Goal: Task Accomplishment & Management: Manage account settings

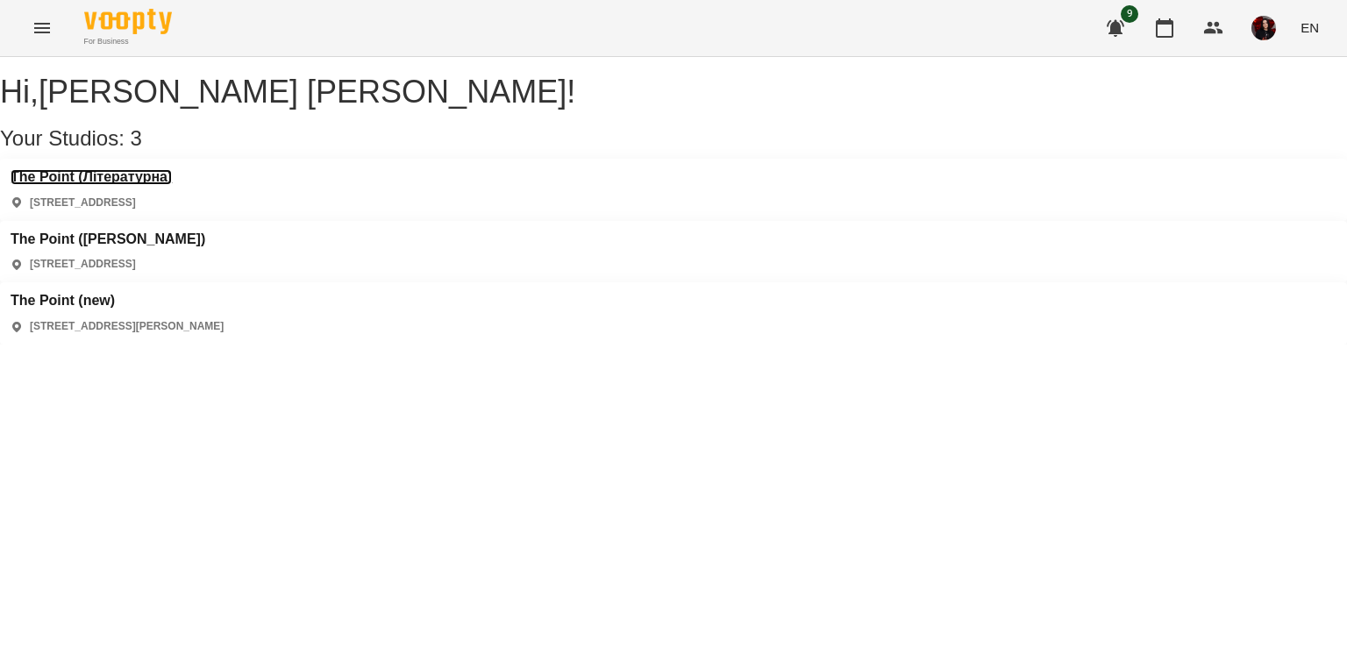
click at [147, 185] on h3 "The Point (Літературна)" at bounding box center [91, 177] width 161 height 16
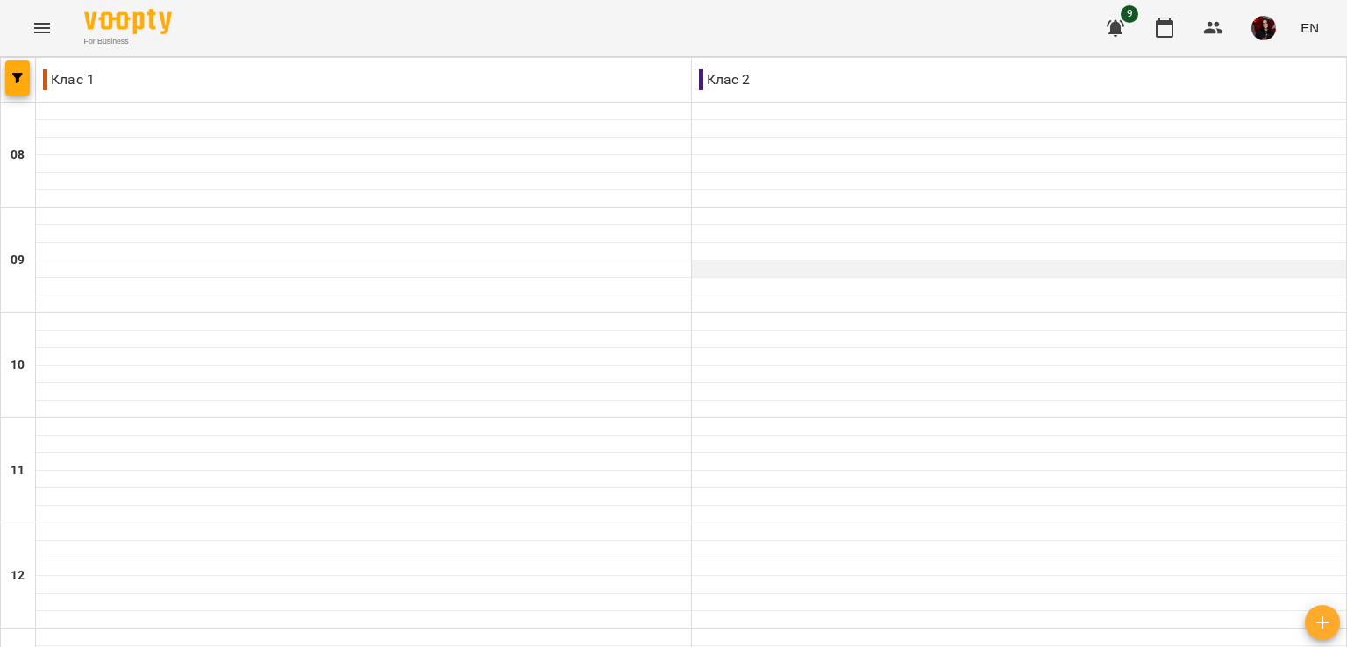
scroll to position [702, 0]
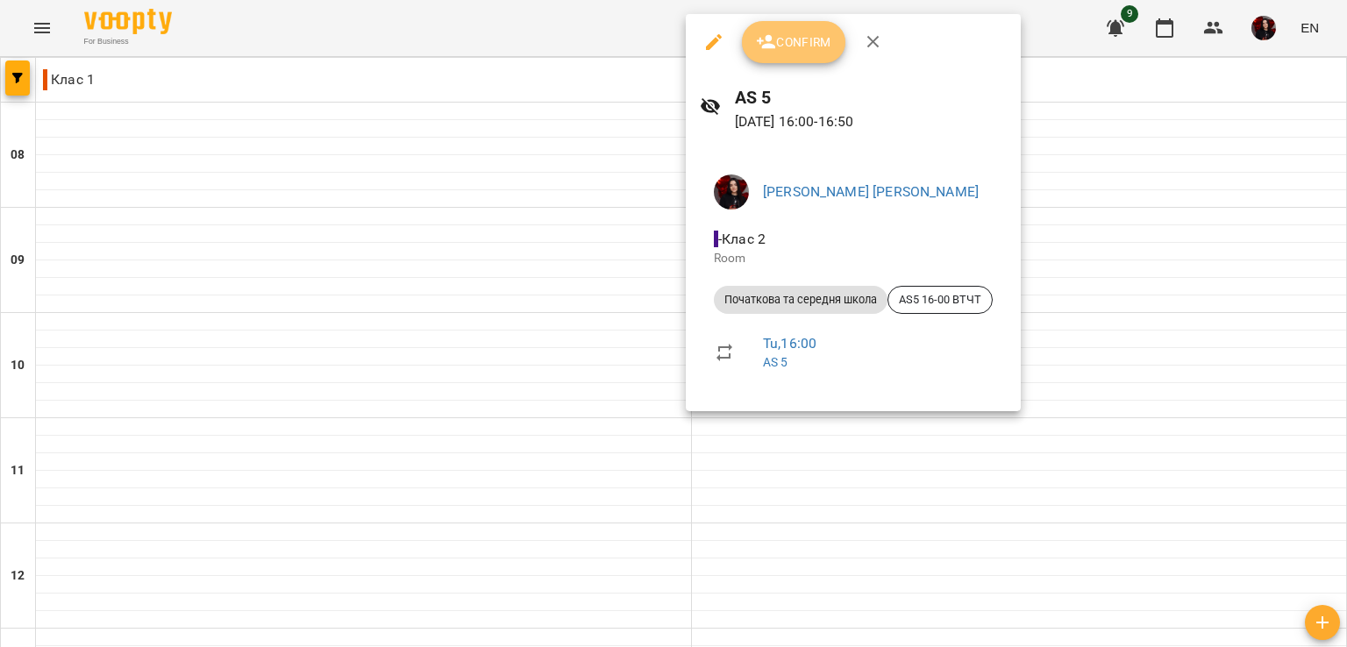
click at [794, 53] on button "Confirm" at bounding box center [793, 42] width 103 height 42
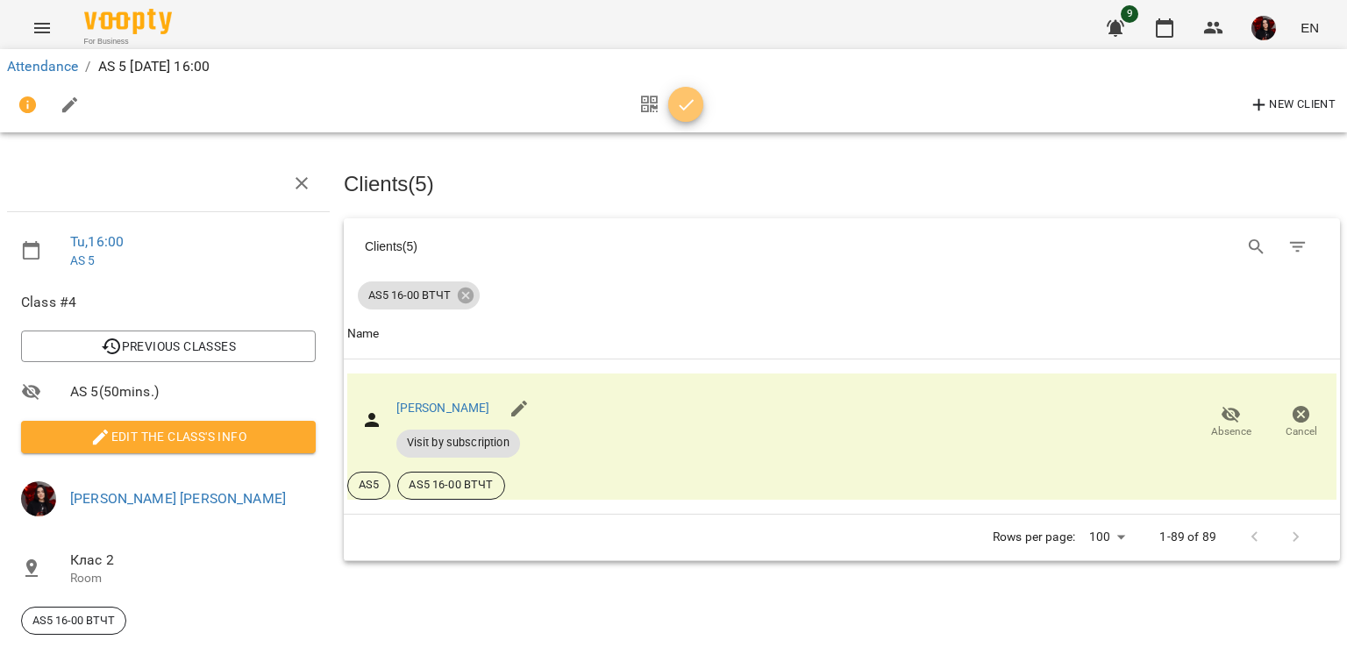
click at [691, 96] on icon "button" at bounding box center [686, 105] width 21 height 21
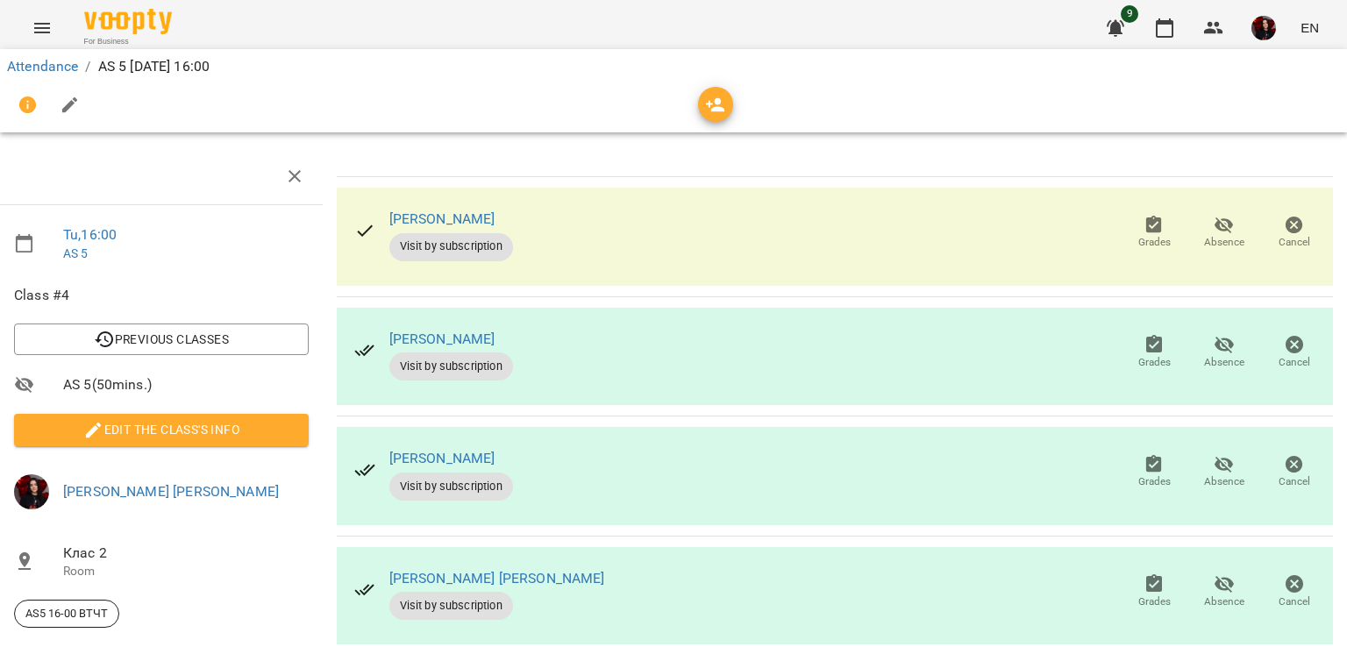
scroll to position [102, 7]
click at [1214, 334] on icon "button" at bounding box center [1224, 344] width 21 height 21
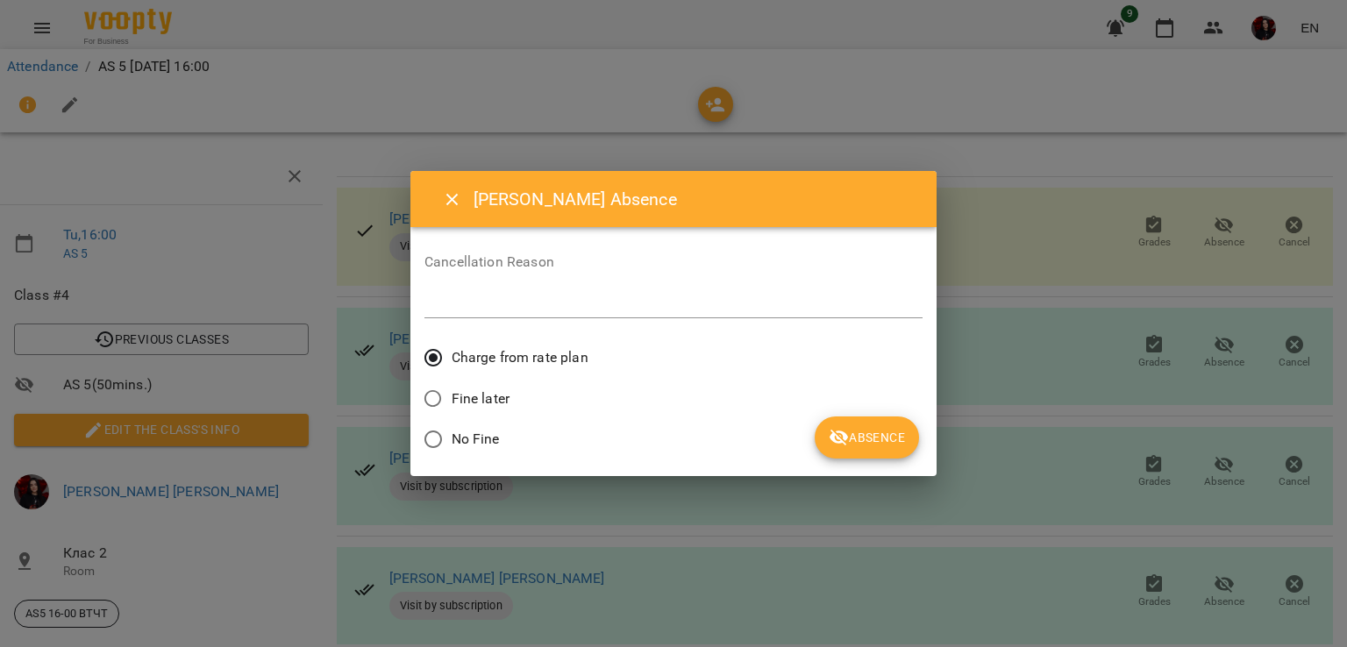
click at [457, 400] on span "Fine later" at bounding box center [481, 398] width 58 height 21
click at [895, 436] on span "Absence" at bounding box center [867, 437] width 76 height 21
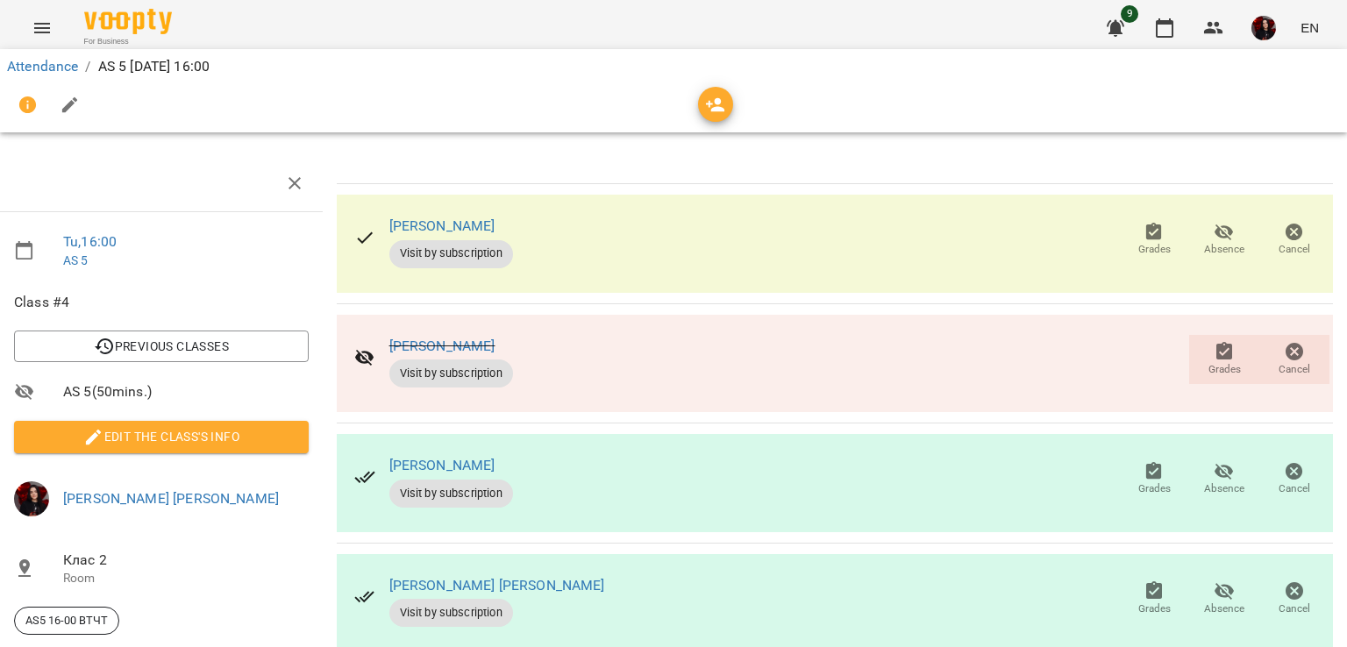
scroll to position [0, 7]
click at [1138, 249] on span "Grades" at bounding box center [1154, 249] width 32 height 15
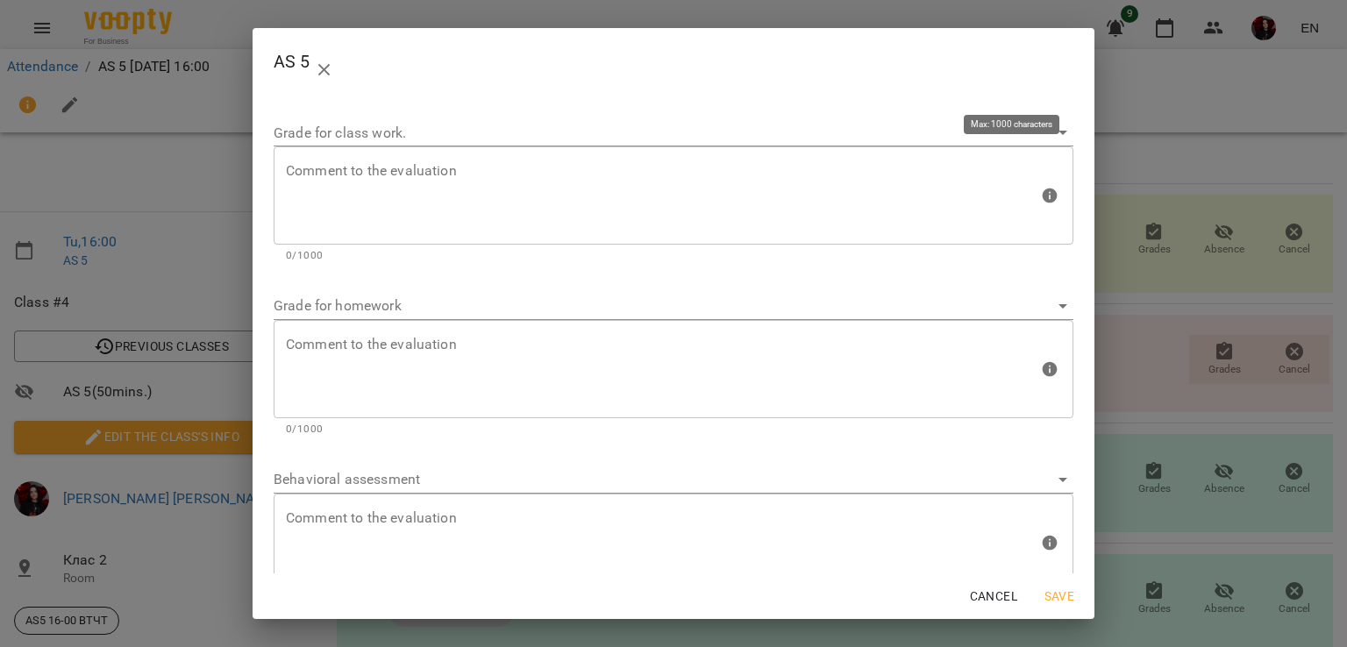
click at [765, 210] on textarea at bounding box center [662, 196] width 752 height 66
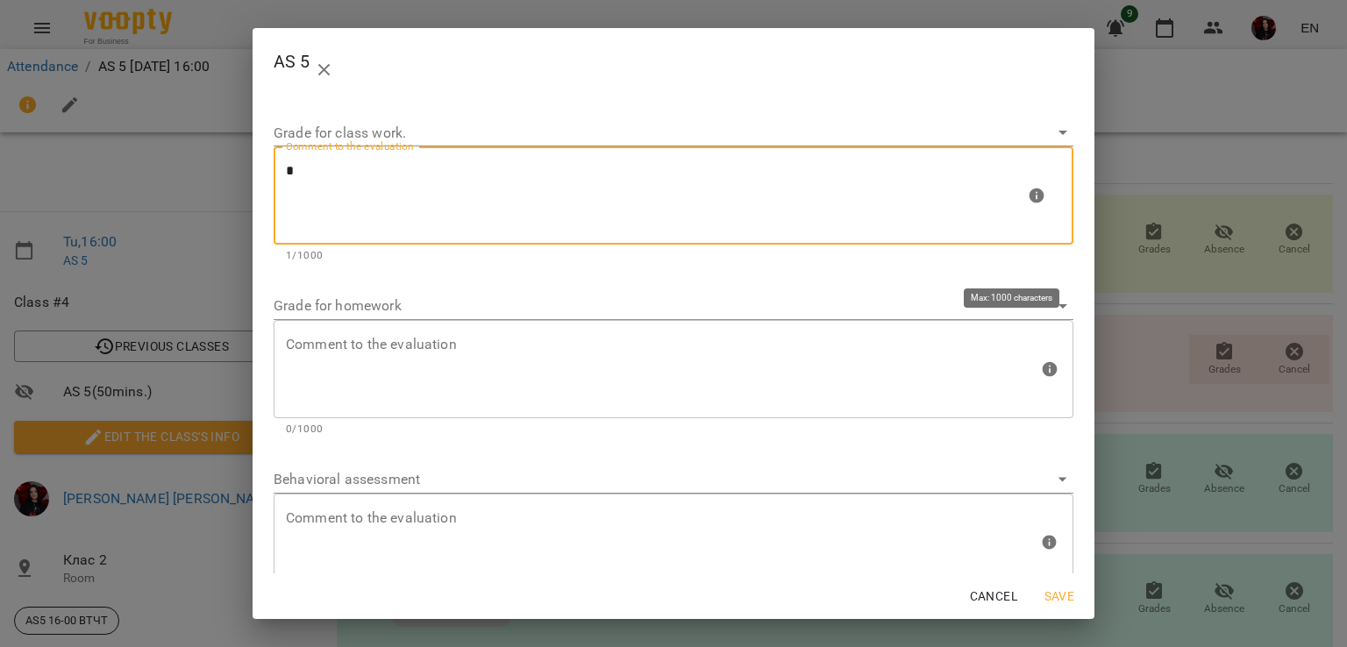
type textarea "*"
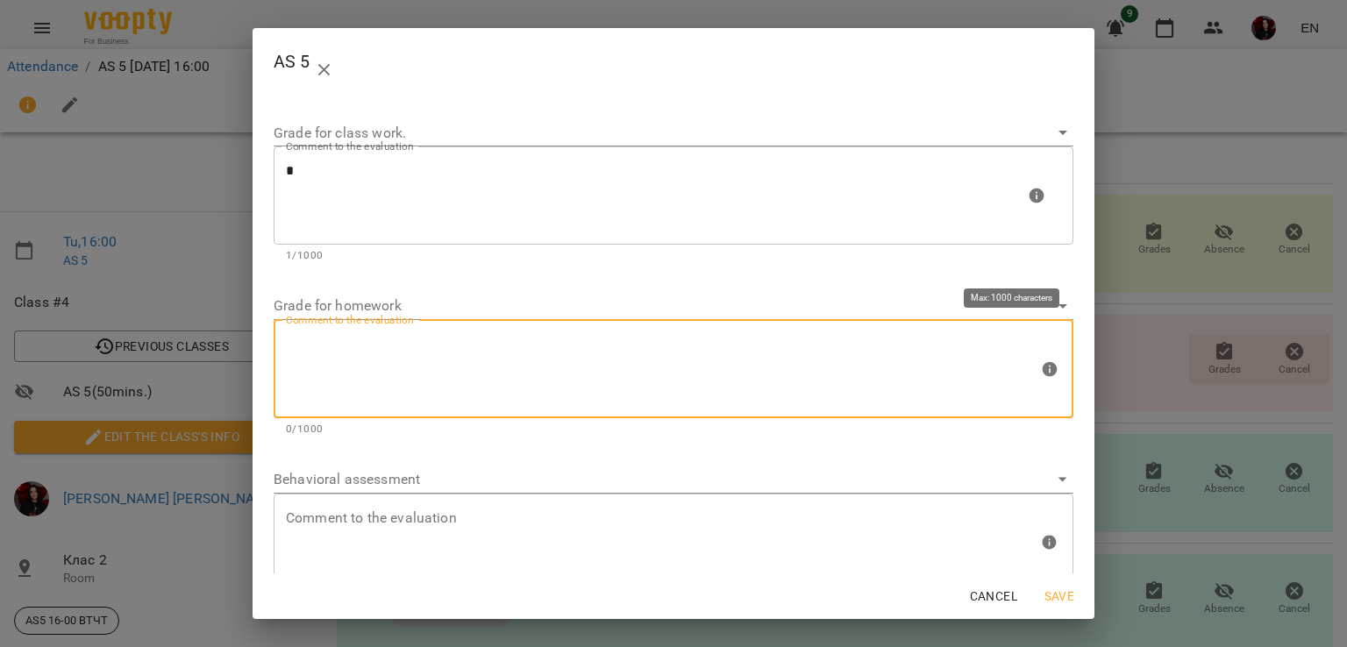
click at [449, 394] on textarea at bounding box center [662, 369] width 752 height 66
type textarea "*"
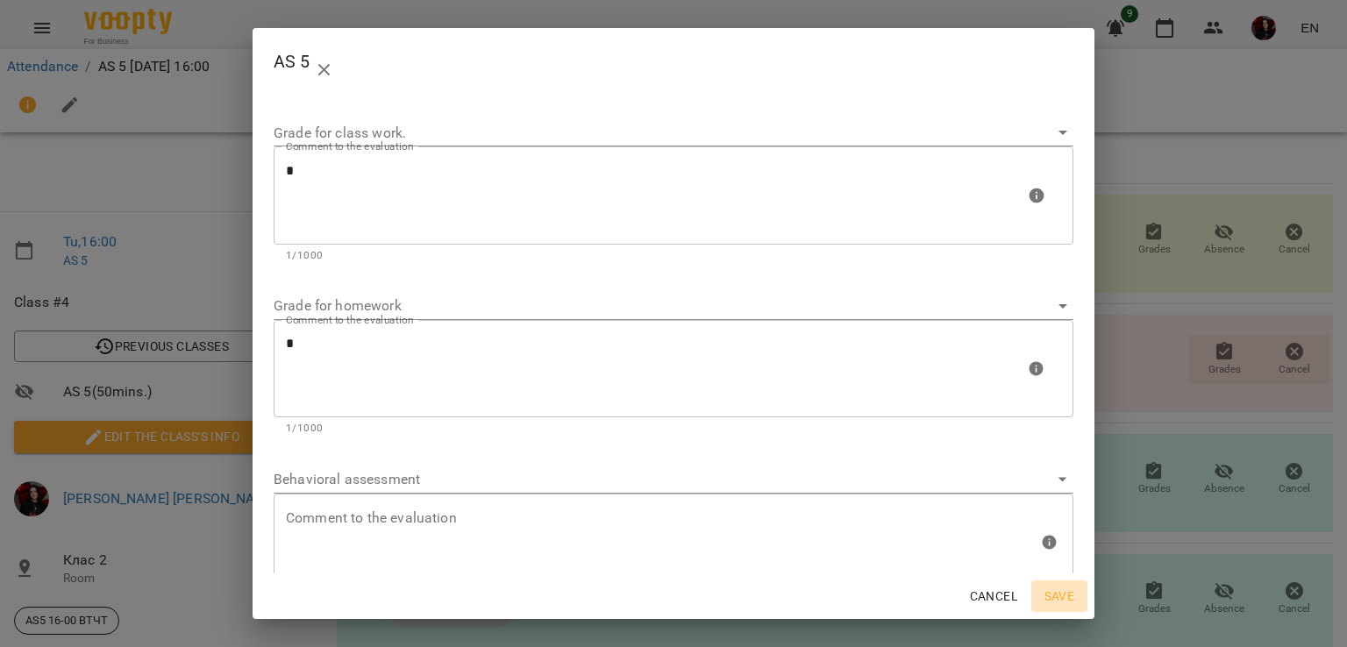
click at [1066, 591] on span "Save" at bounding box center [1059, 596] width 42 height 21
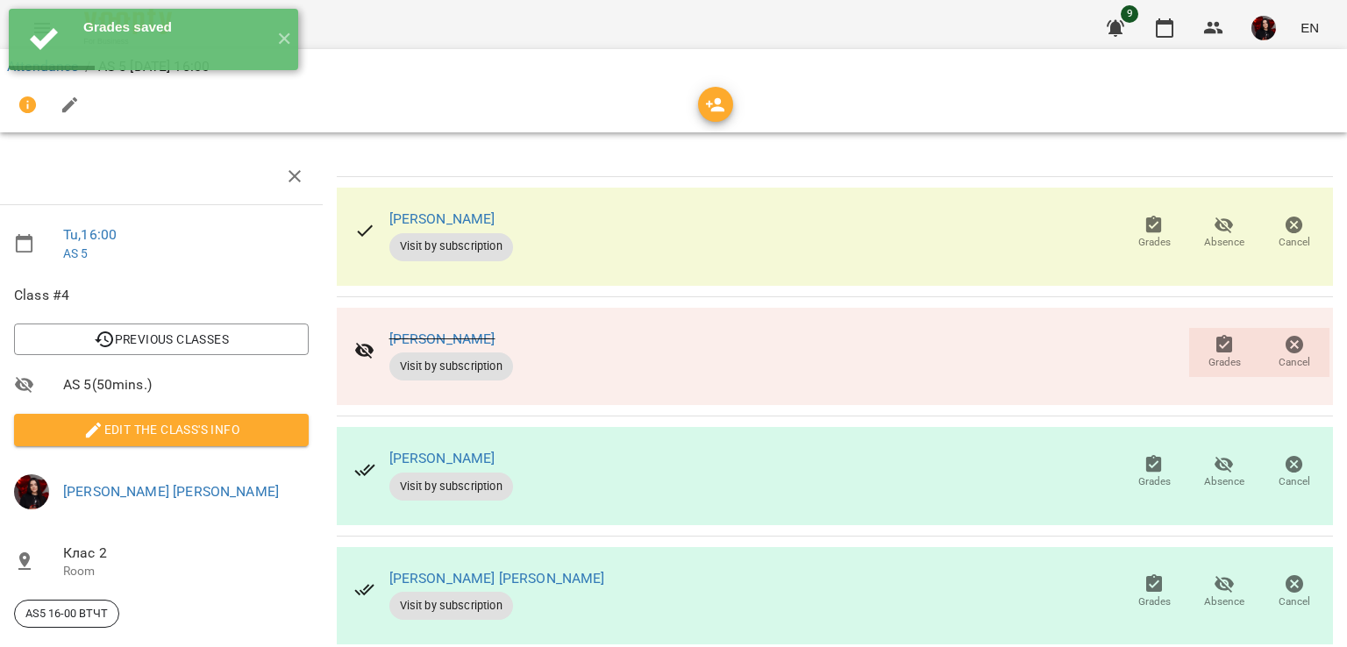
scroll to position [151, 7]
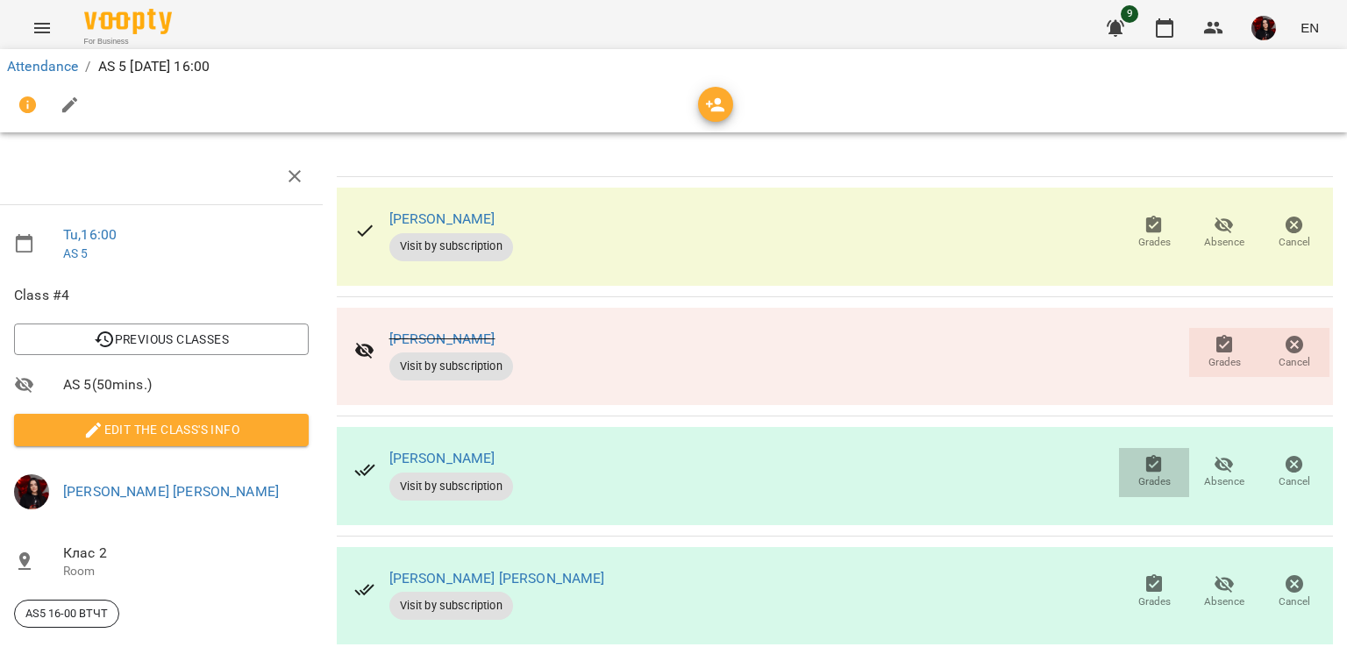
click at [1138, 474] on span "Grades" at bounding box center [1154, 481] width 32 height 15
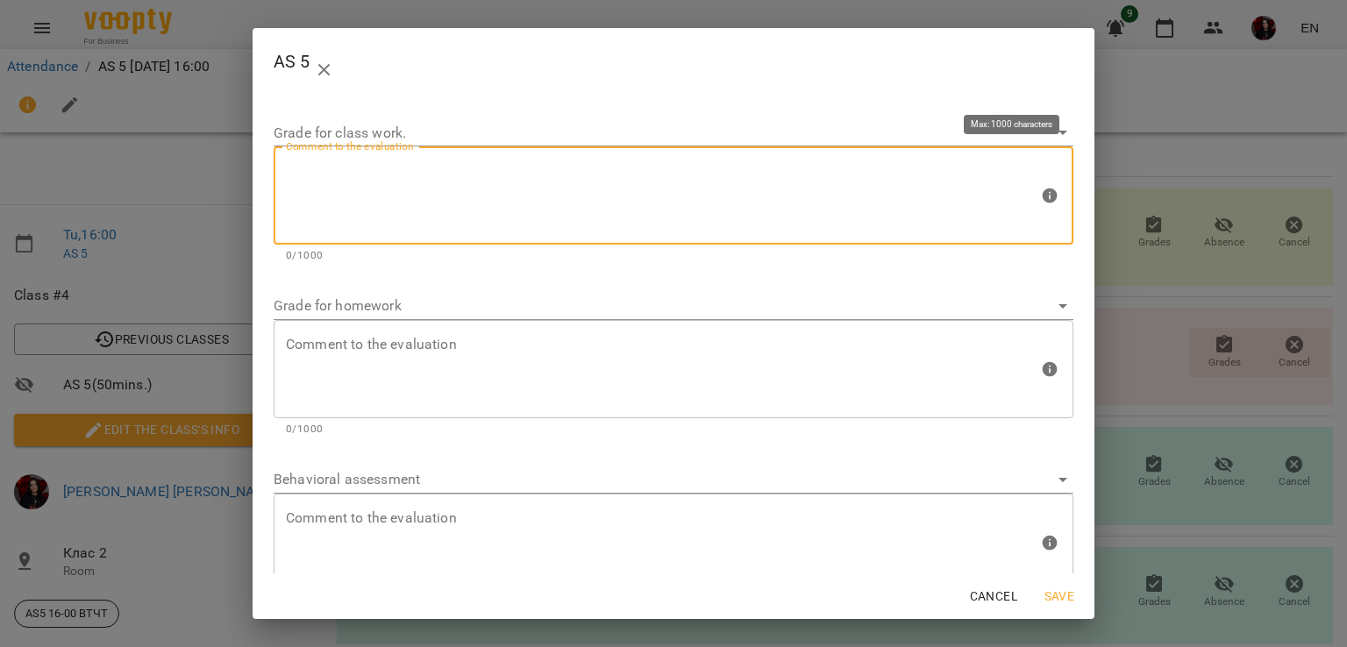
click at [687, 186] on textarea at bounding box center [662, 196] width 752 height 66
type textarea "*"
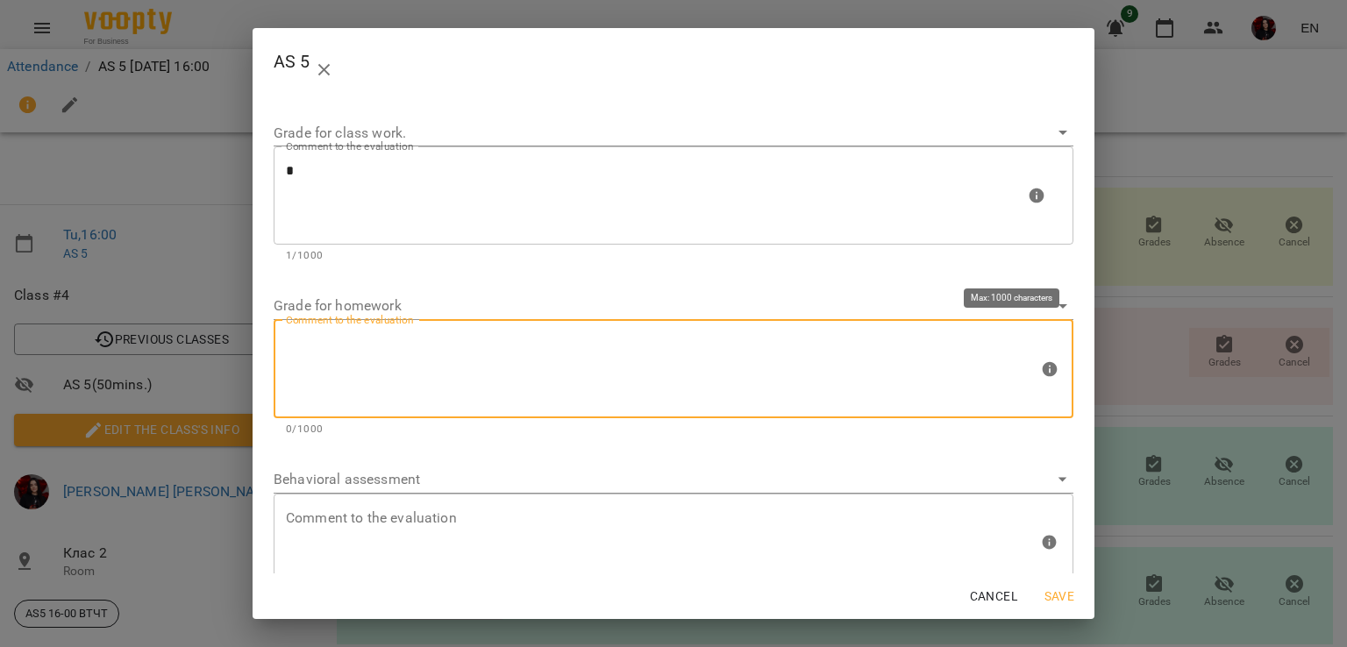
click at [678, 337] on textarea at bounding box center [662, 369] width 752 height 66
type textarea "*"
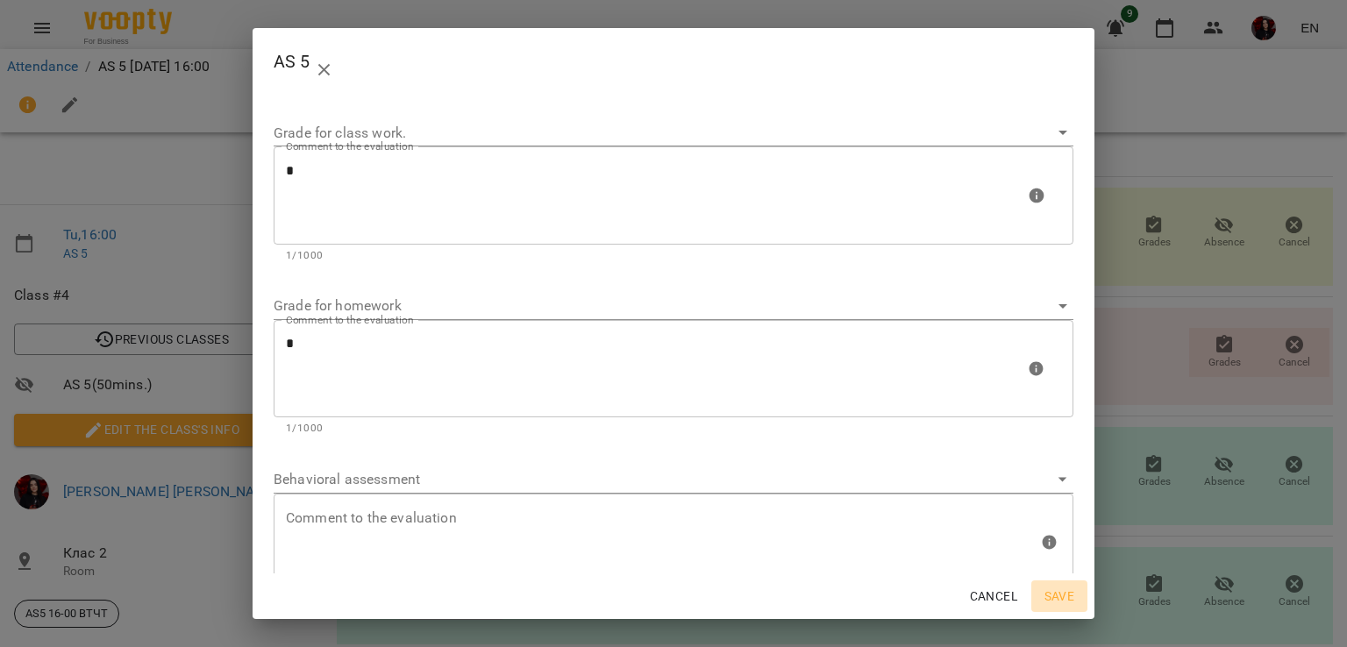
click at [1057, 602] on span "Save" at bounding box center [1059, 596] width 42 height 21
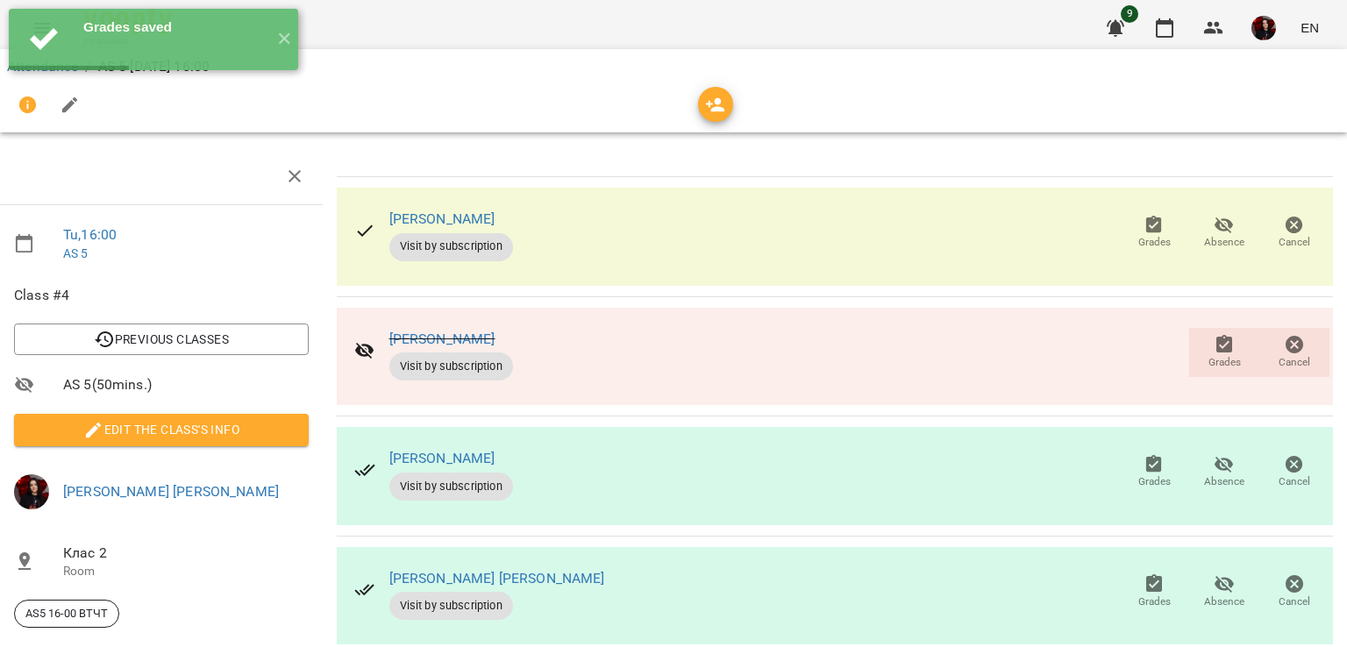
scroll to position [161, 7]
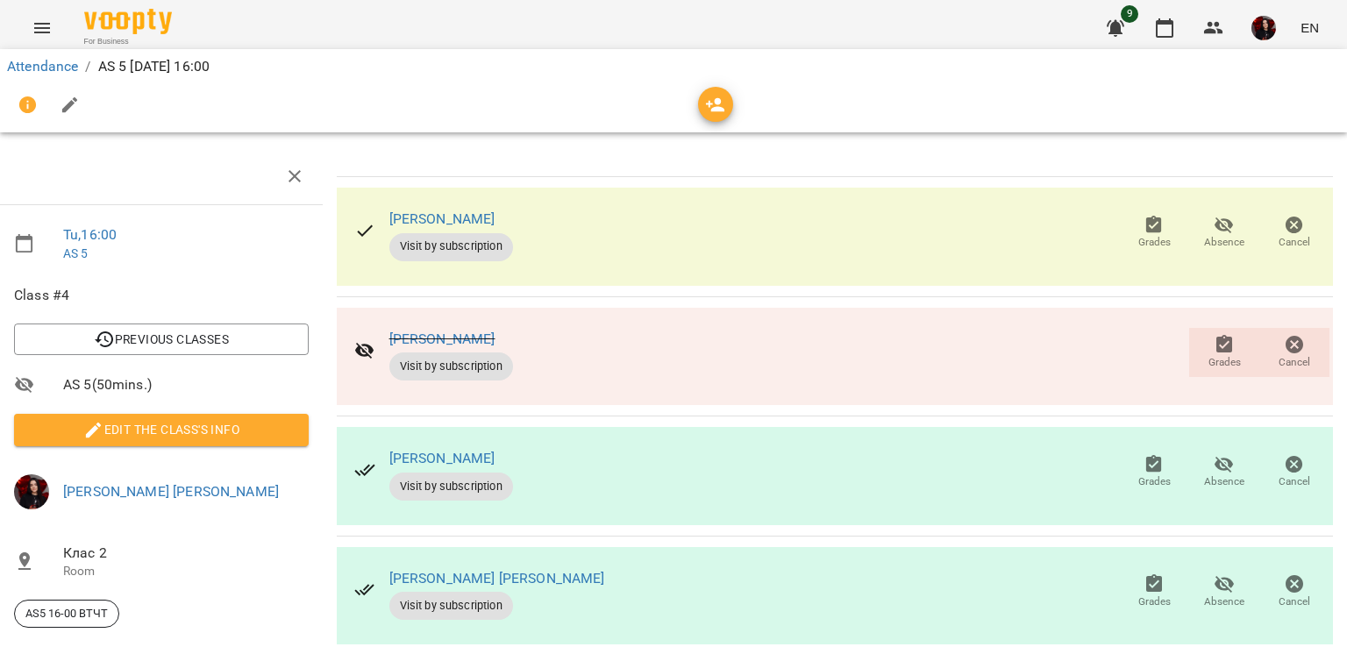
click at [1144, 574] on icon "button" at bounding box center [1154, 584] width 21 height 21
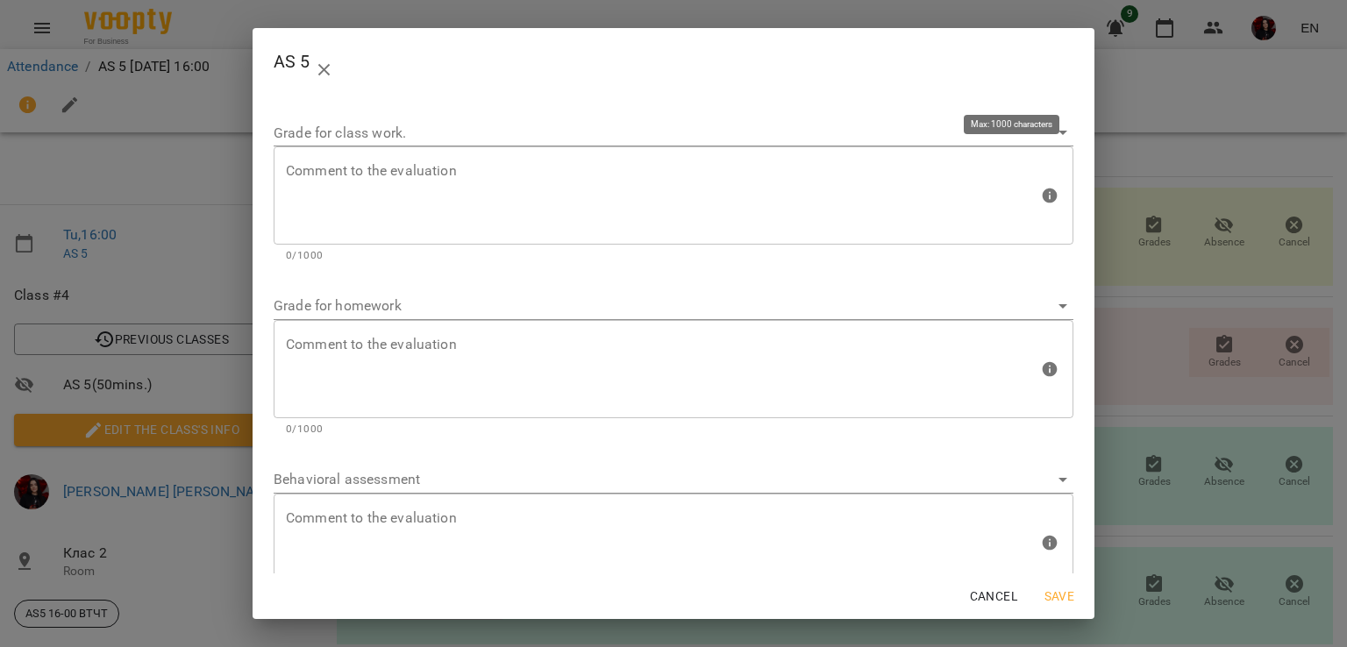
click at [765, 262] on p "0/1000" at bounding box center [673, 256] width 775 height 18
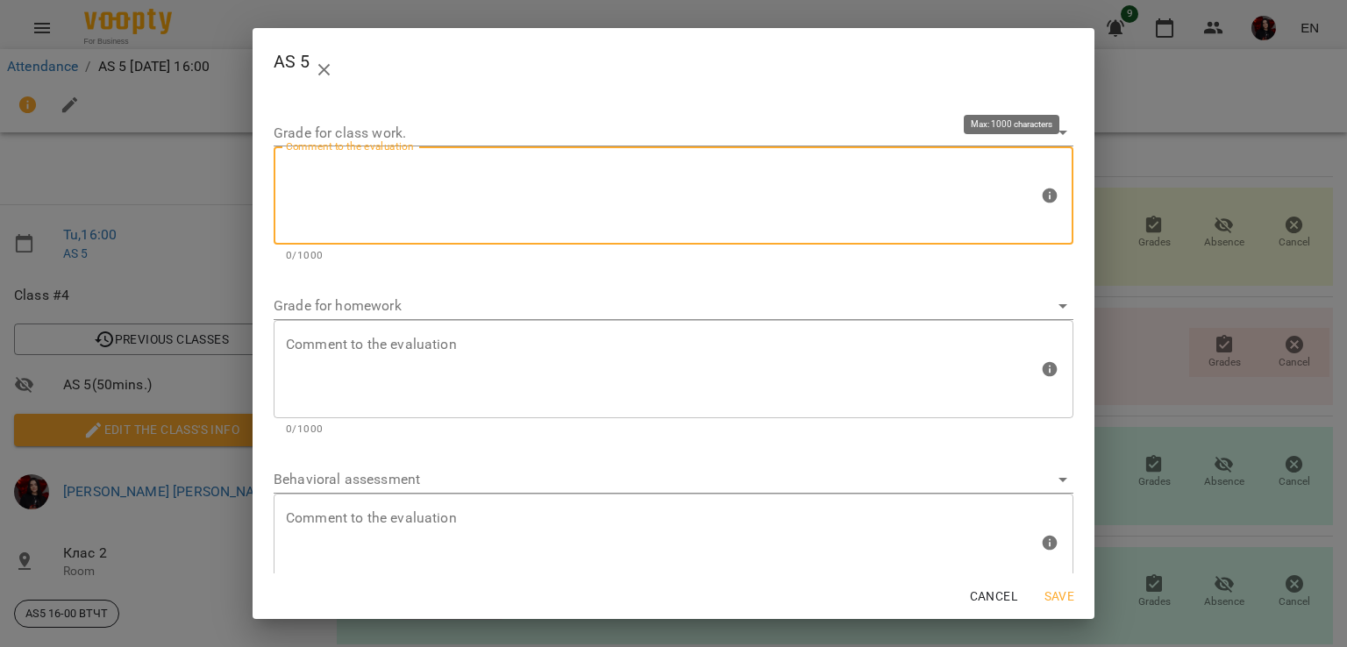
click at [595, 224] on textarea at bounding box center [662, 196] width 752 height 66
type textarea "*"
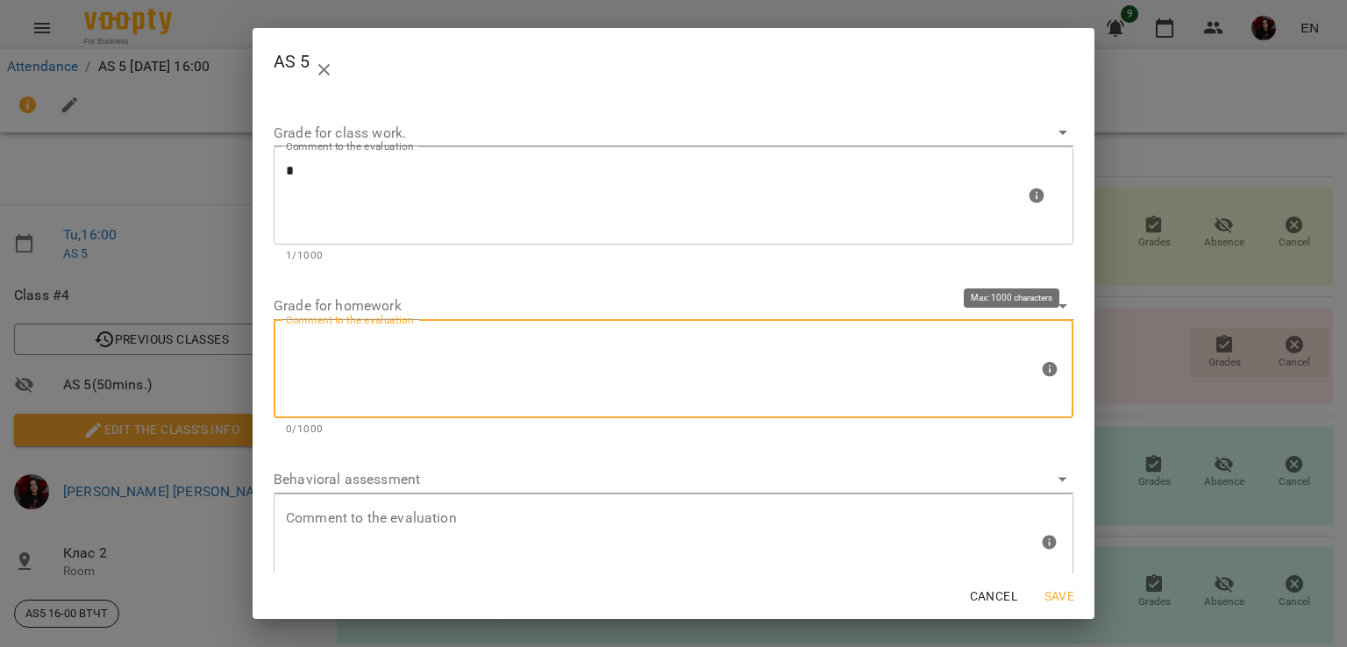
click at [555, 357] on textarea at bounding box center [662, 369] width 752 height 66
type textarea "*"
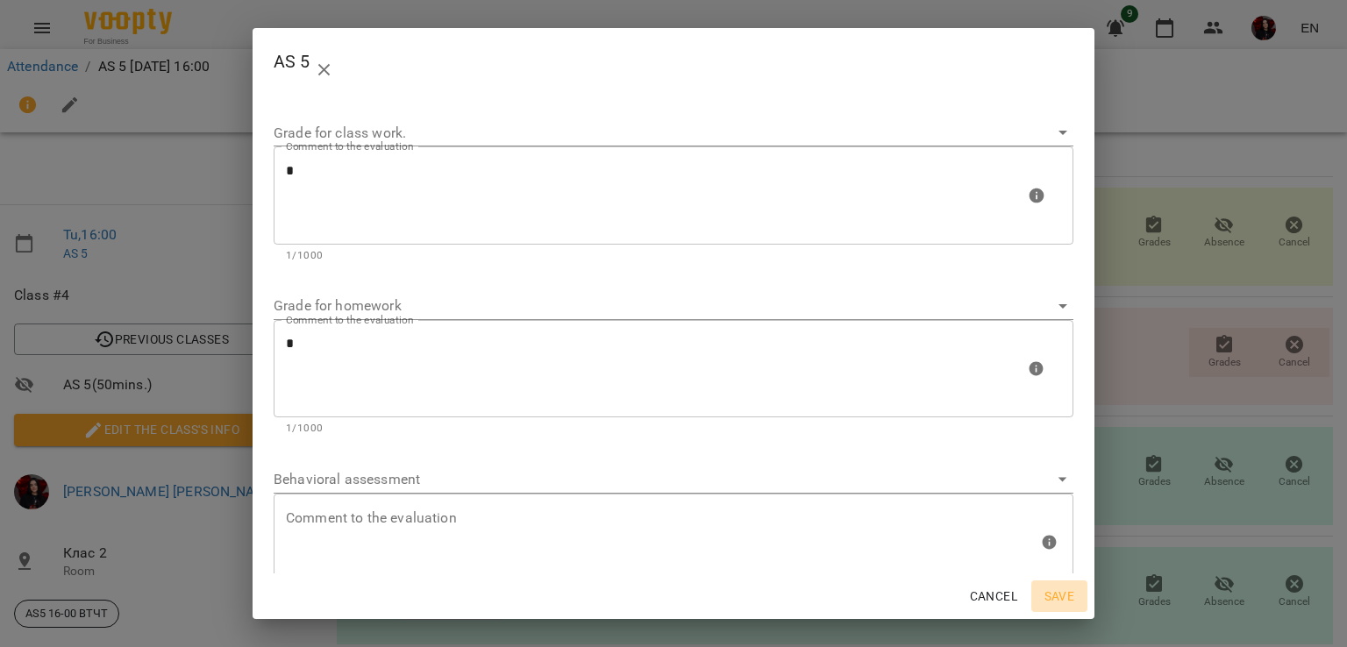
click at [1059, 587] on span "Save" at bounding box center [1059, 596] width 42 height 21
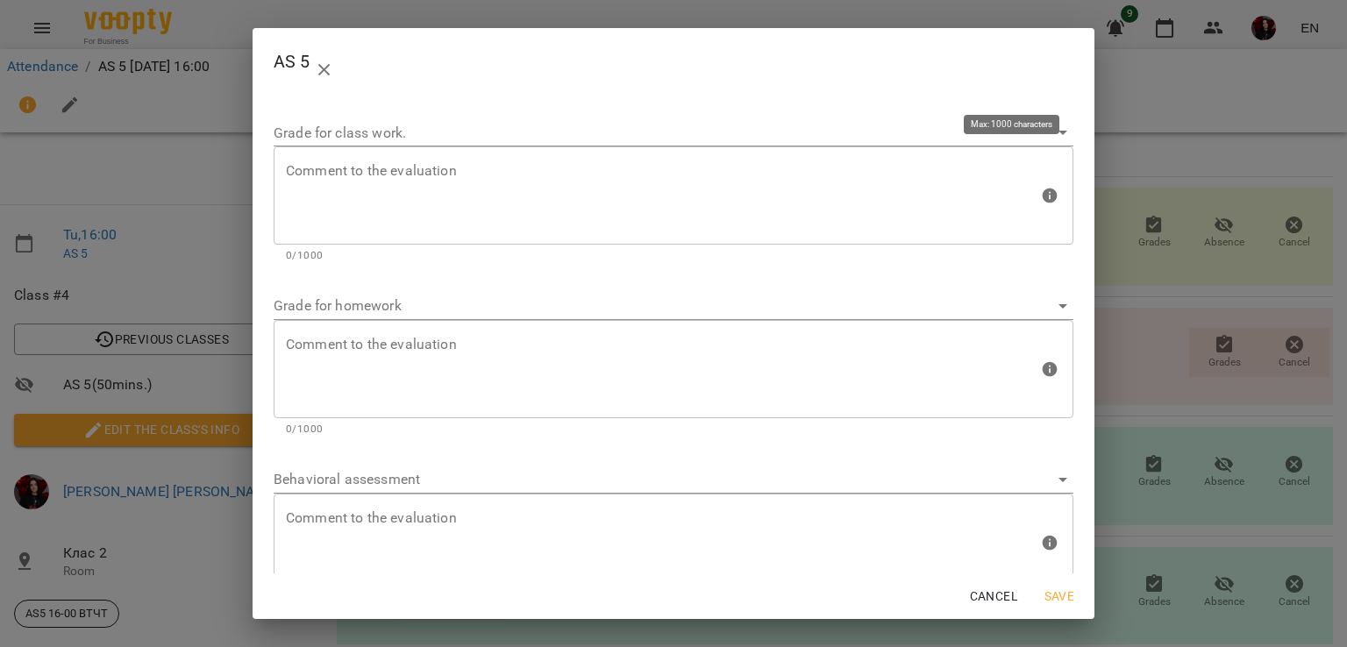
click at [755, 246] on div "Comment to the evaluation Comment to the evaluation 0/1000" at bounding box center [674, 205] width 800 height 118
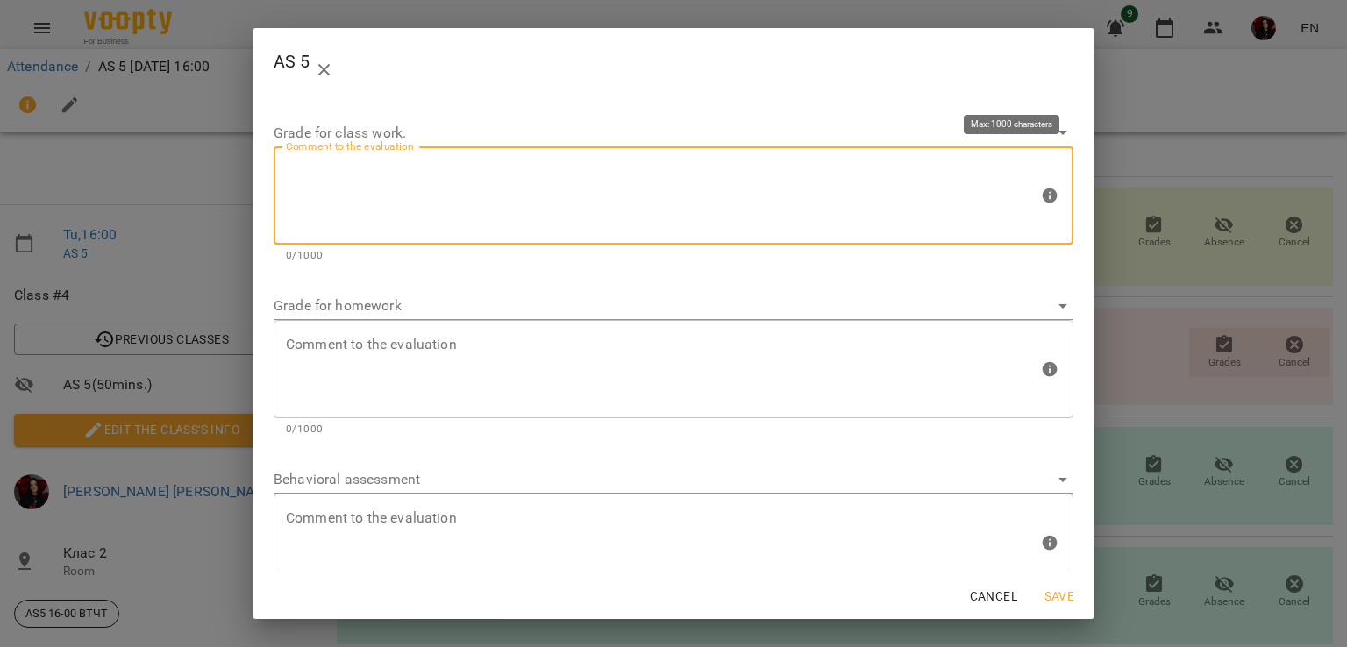
click at [688, 195] on textarea at bounding box center [662, 196] width 752 height 66
type textarea "*"
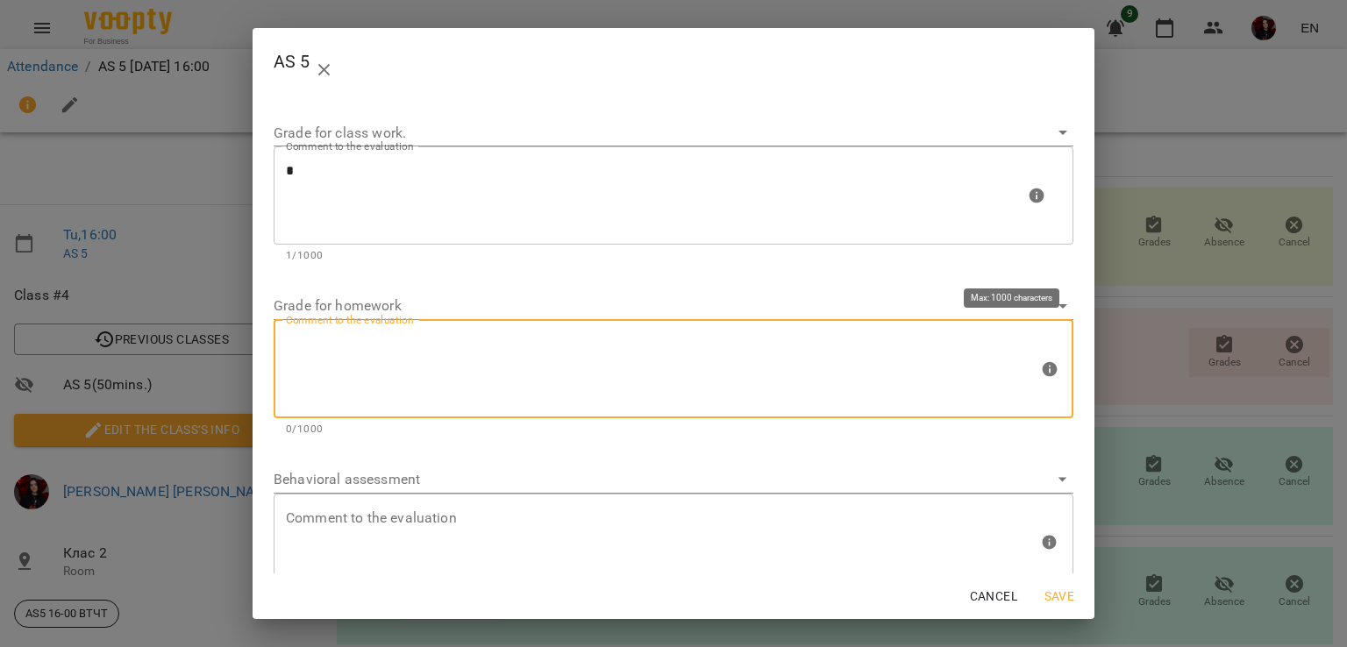
click at [489, 392] on textarea at bounding box center [662, 369] width 752 height 66
type textarea "*"
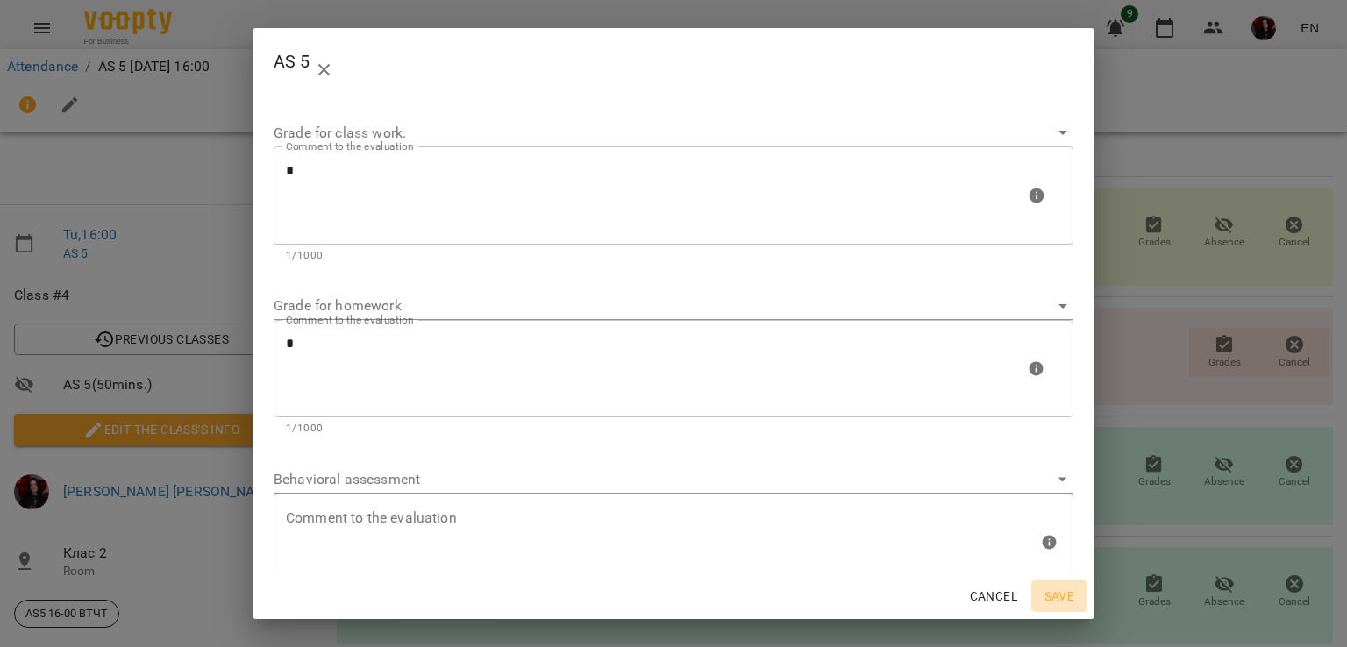
click at [1074, 592] on span "Save" at bounding box center [1059, 596] width 42 height 21
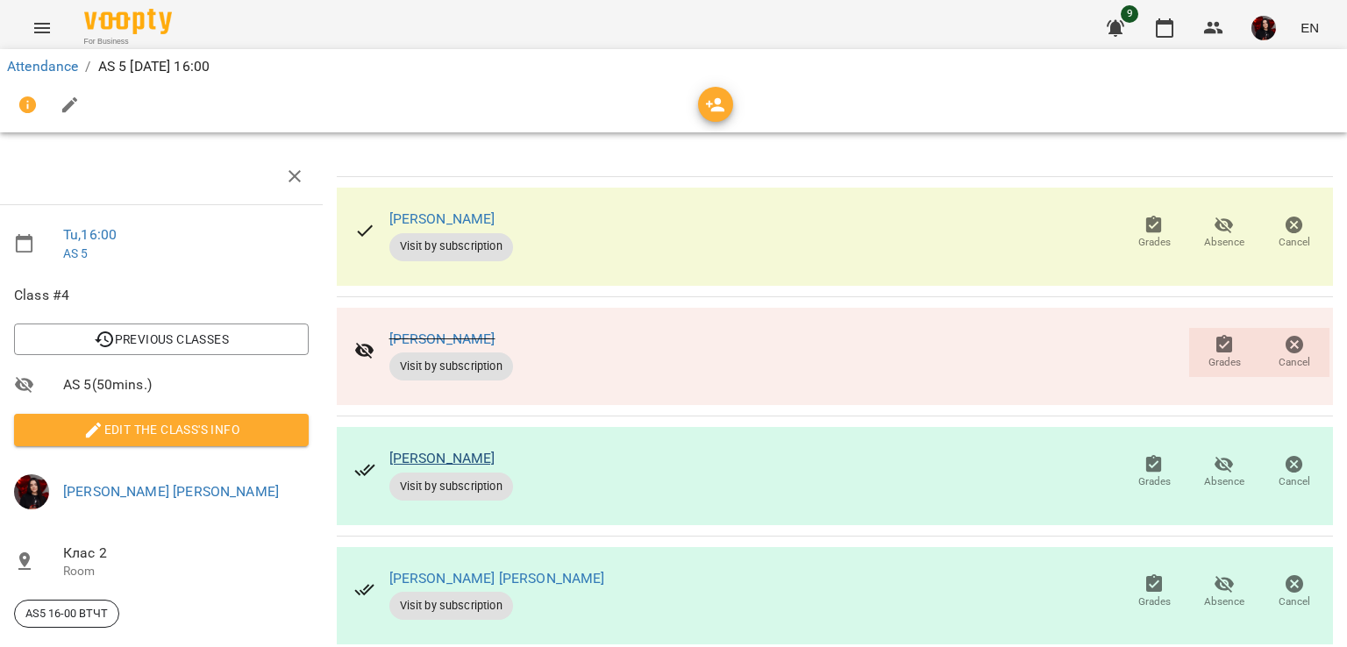
scroll to position [0, 7]
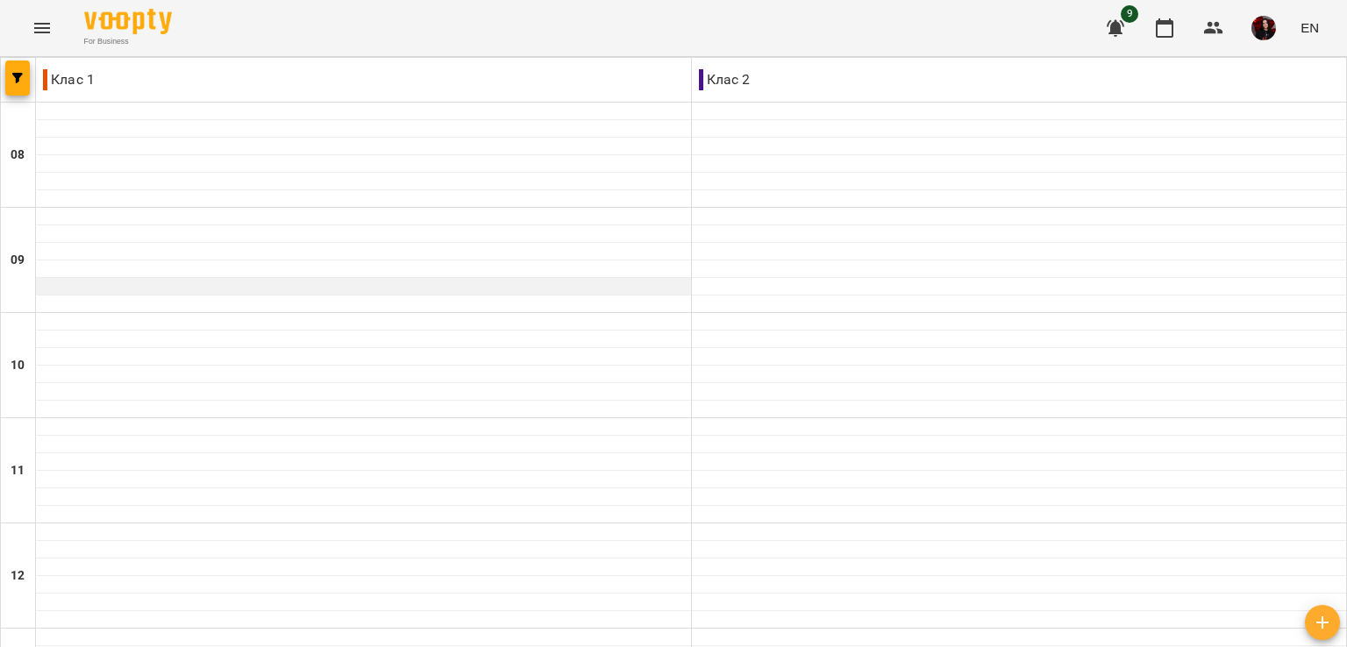
scroll to position [795, 0]
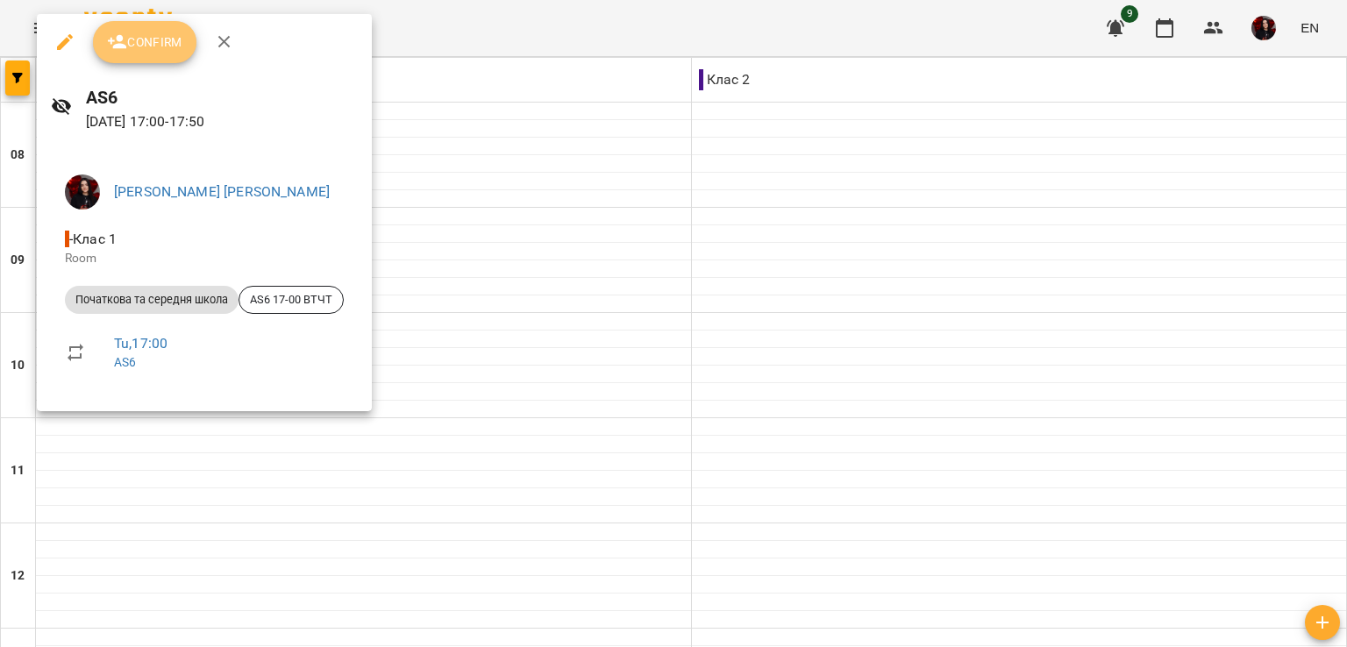
click at [142, 34] on span "Confirm" at bounding box center [144, 42] width 75 height 21
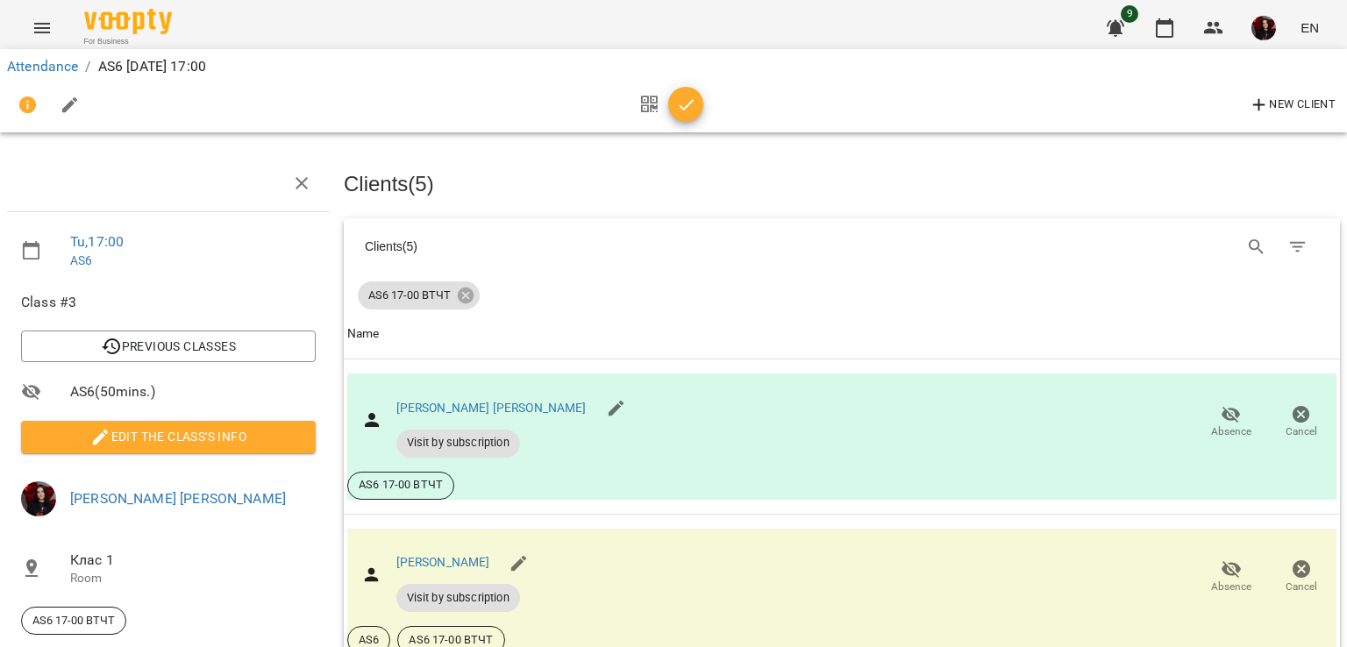
scroll to position [112, 0]
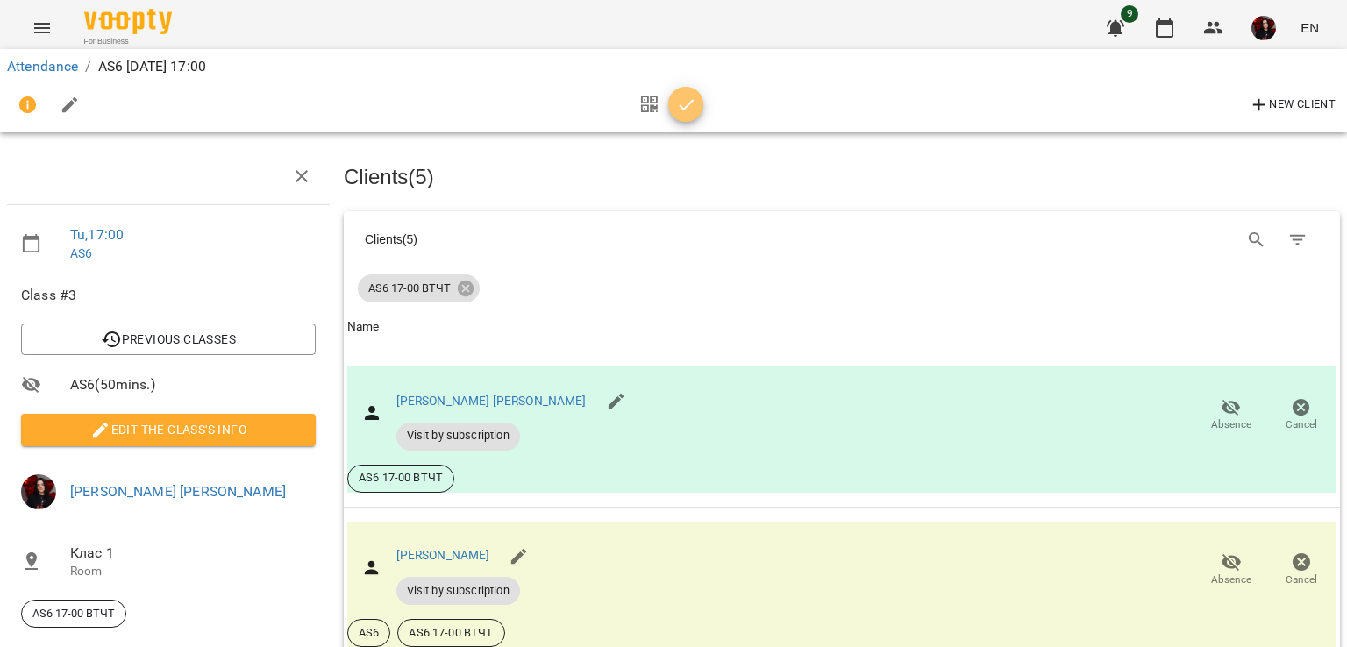
click at [687, 103] on icon "button" at bounding box center [686, 105] width 21 height 21
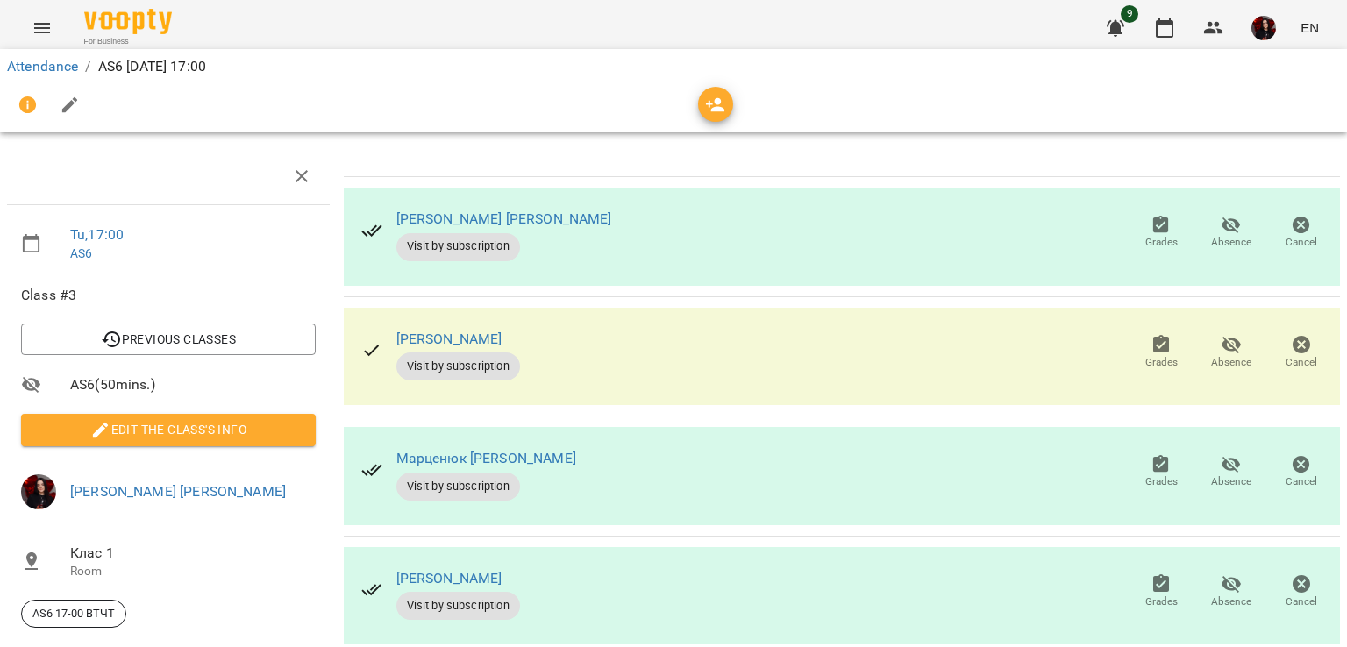
scroll to position [0, 0]
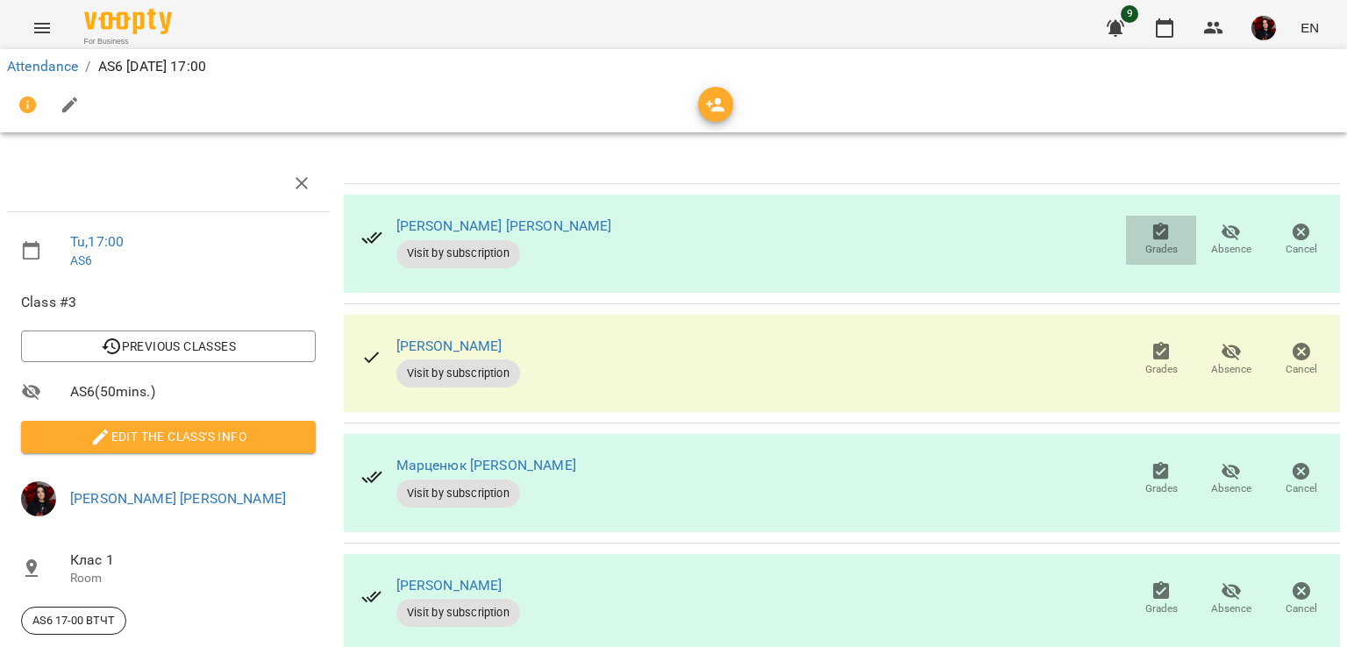
click at [1144, 257] on button "Grades" at bounding box center [1161, 240] width 70 height 49
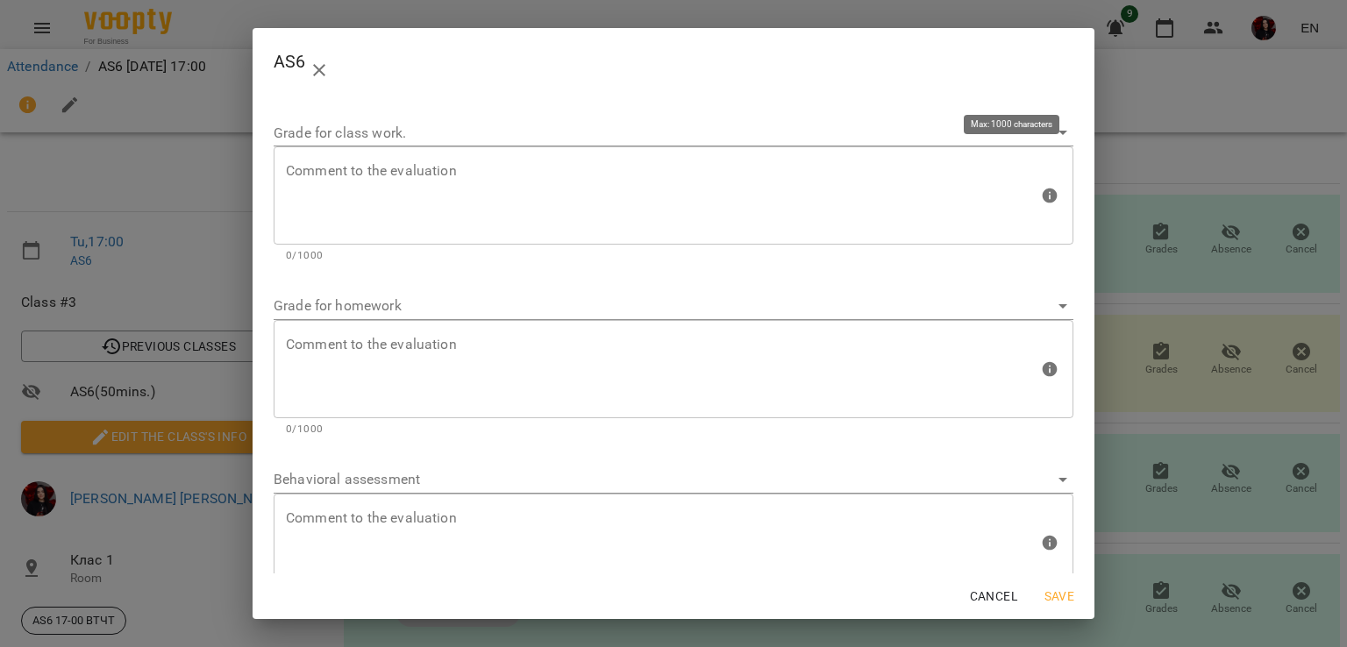
click at [733, 190] on textarea at bounding box center [662, 196] width 752 height 66
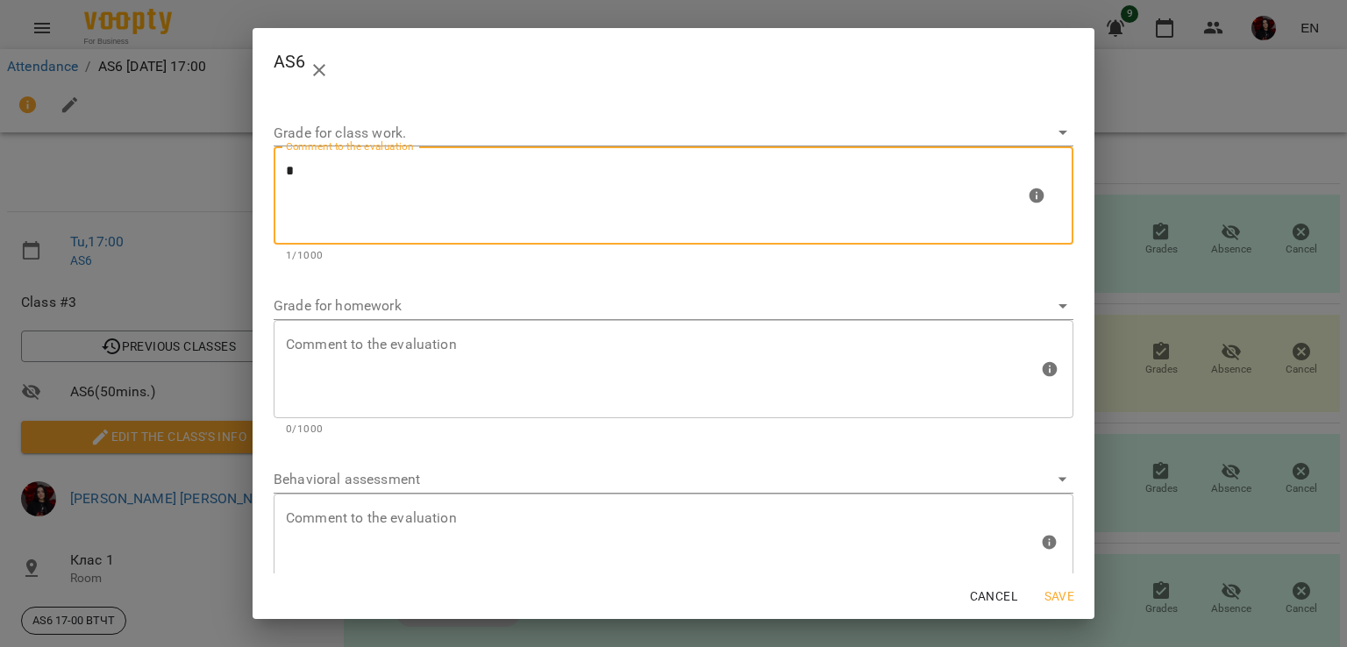
type textarea "*"
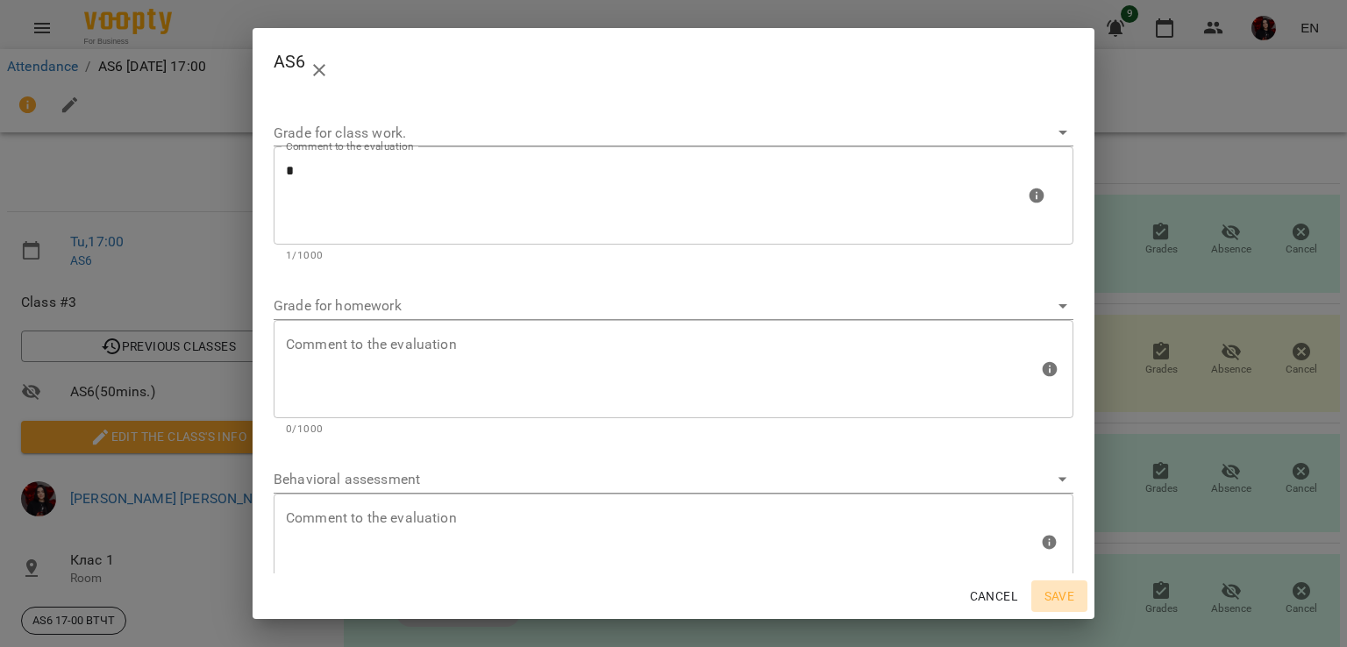
click at [1066, 601] on span "Save" at bounding box center [1059, 596] width 42 height 21
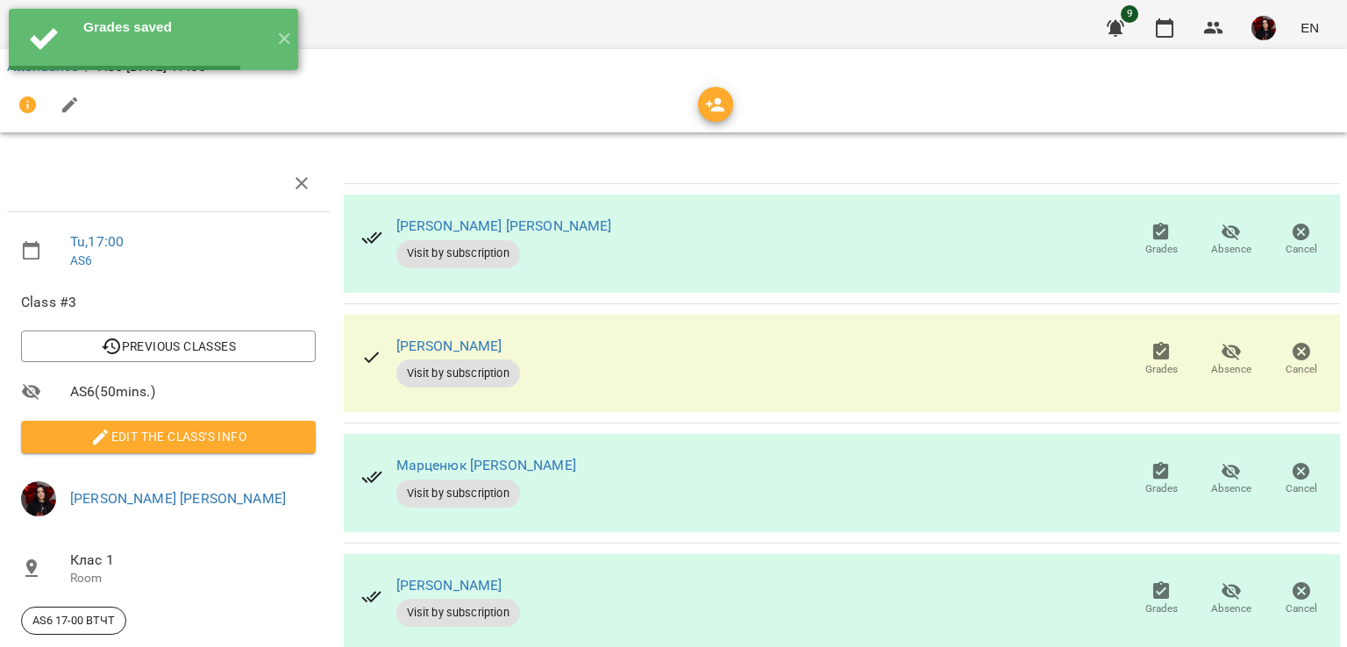
click at [1066, 601] on div "Edit Grades Grade for class work. Comment to the evaluation Comment to the eval…" at bounding box center [673, 323] width 1347 height 647
click at [1143, 380] on button "Grades" at bounding box center [1161, 359] width 70 height 49
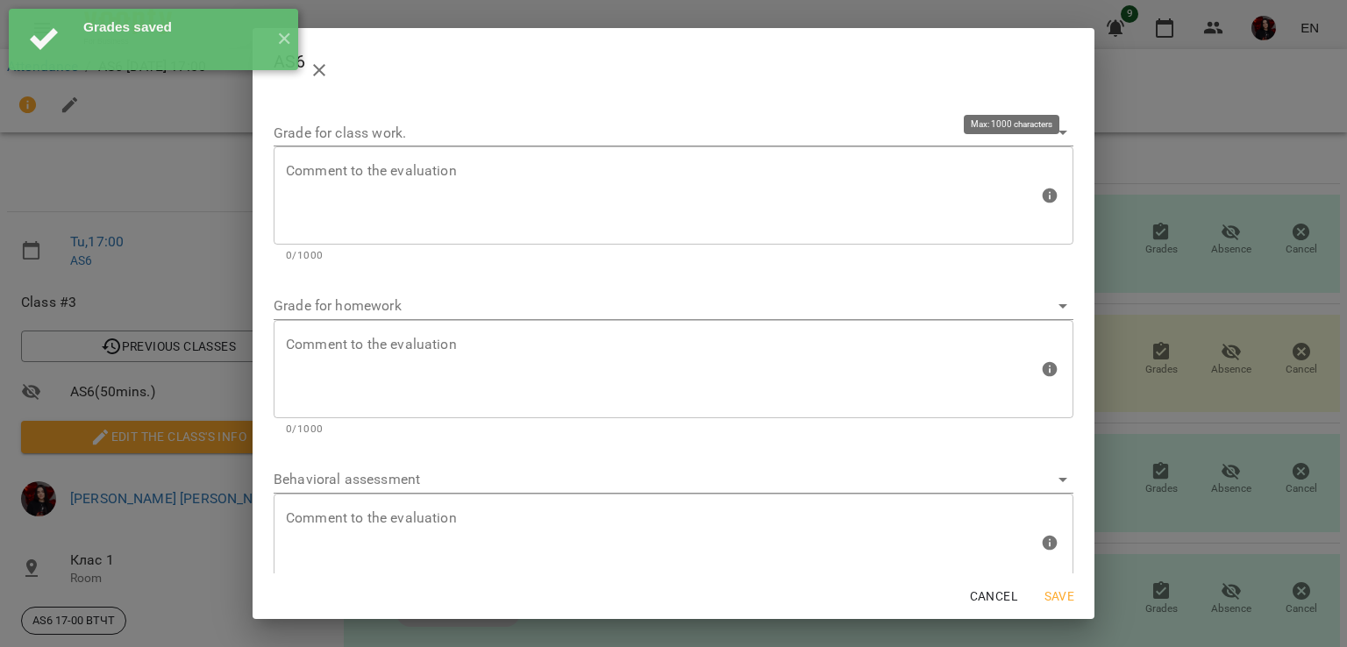
click at [495, 186] on textarea at bounding box center [662, 196] width 752 height 66
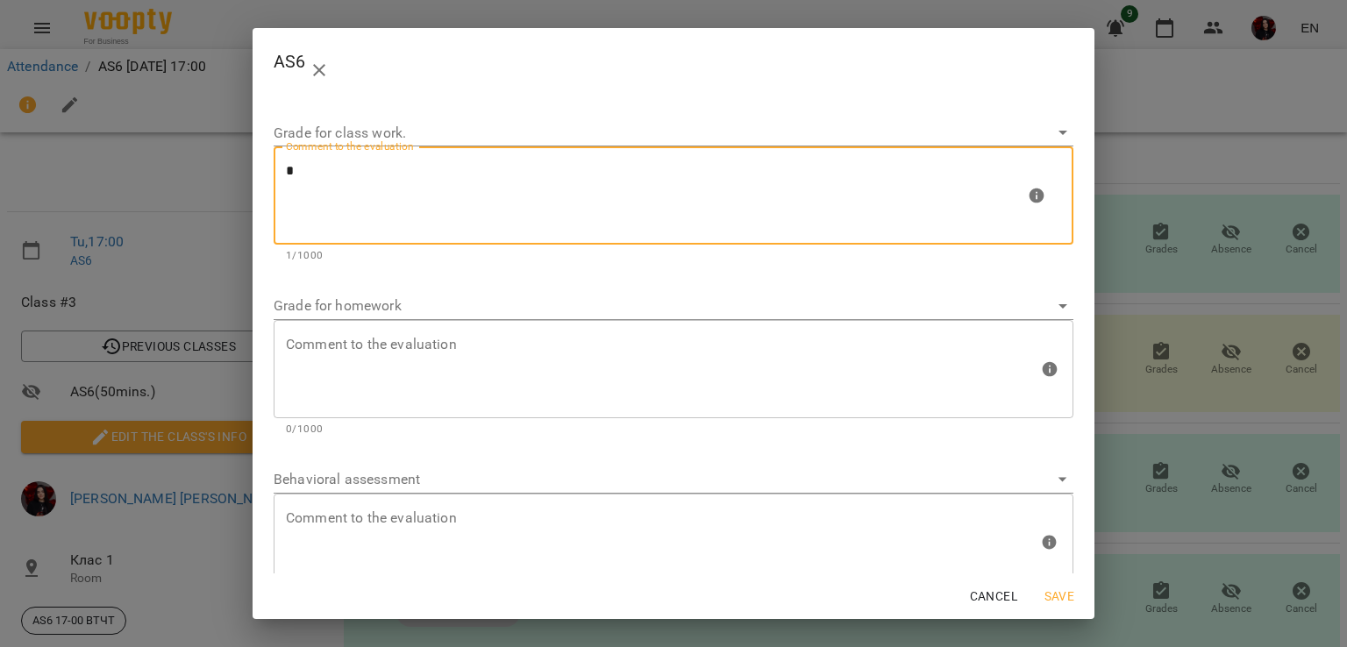
type textarea "*"
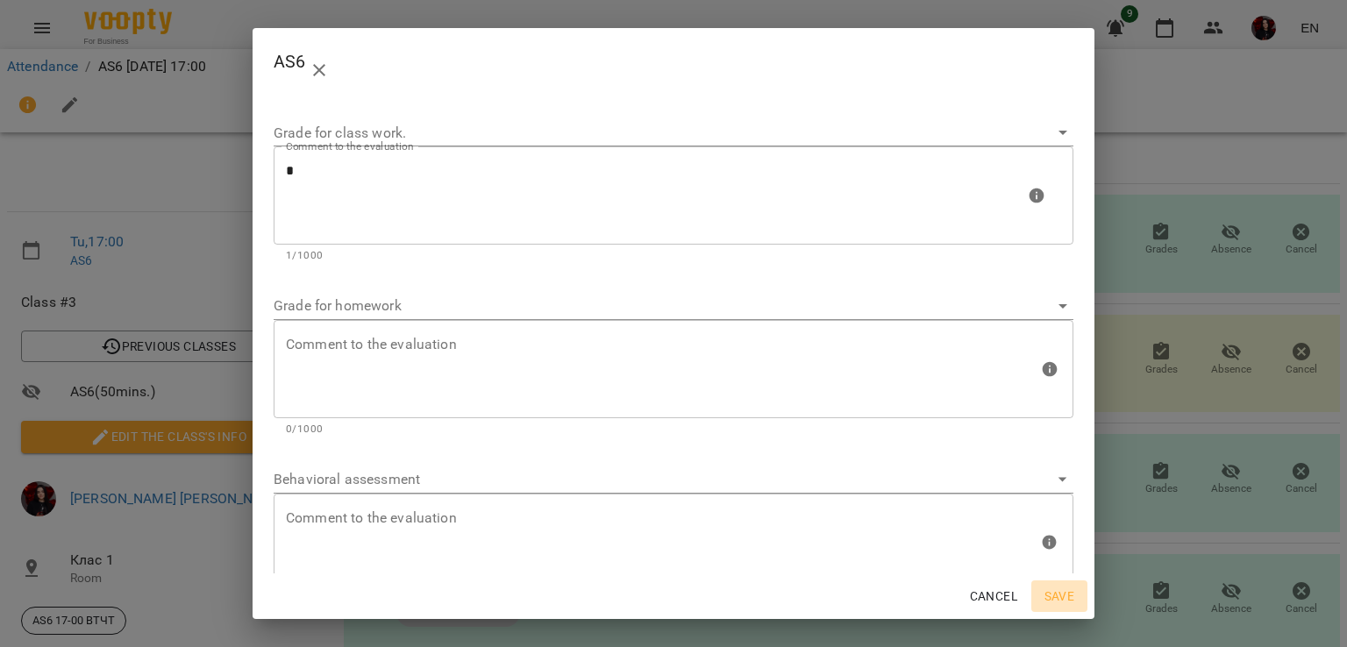
click at [1046, 588] on span "Save" at bounding box center [1059, 596] width 42 height 21
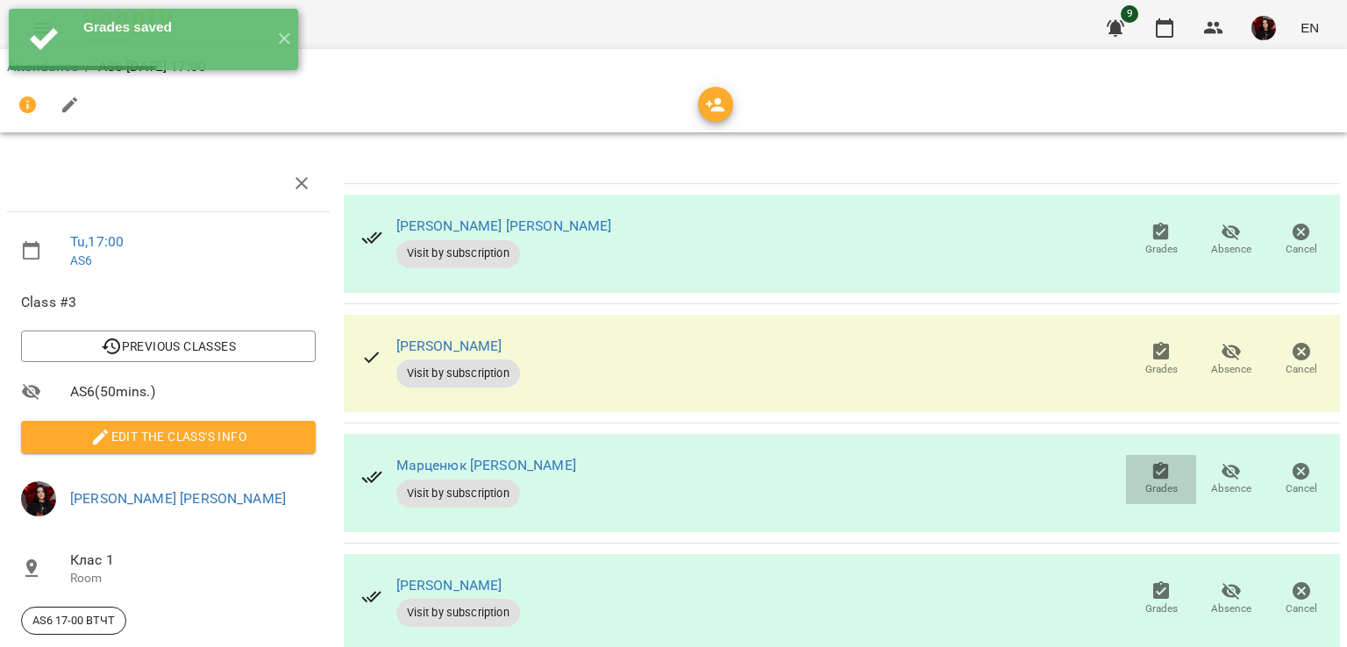
click at [1145, 482] on span "Grades" at bounding box center [1161, 488] width 32 height 15
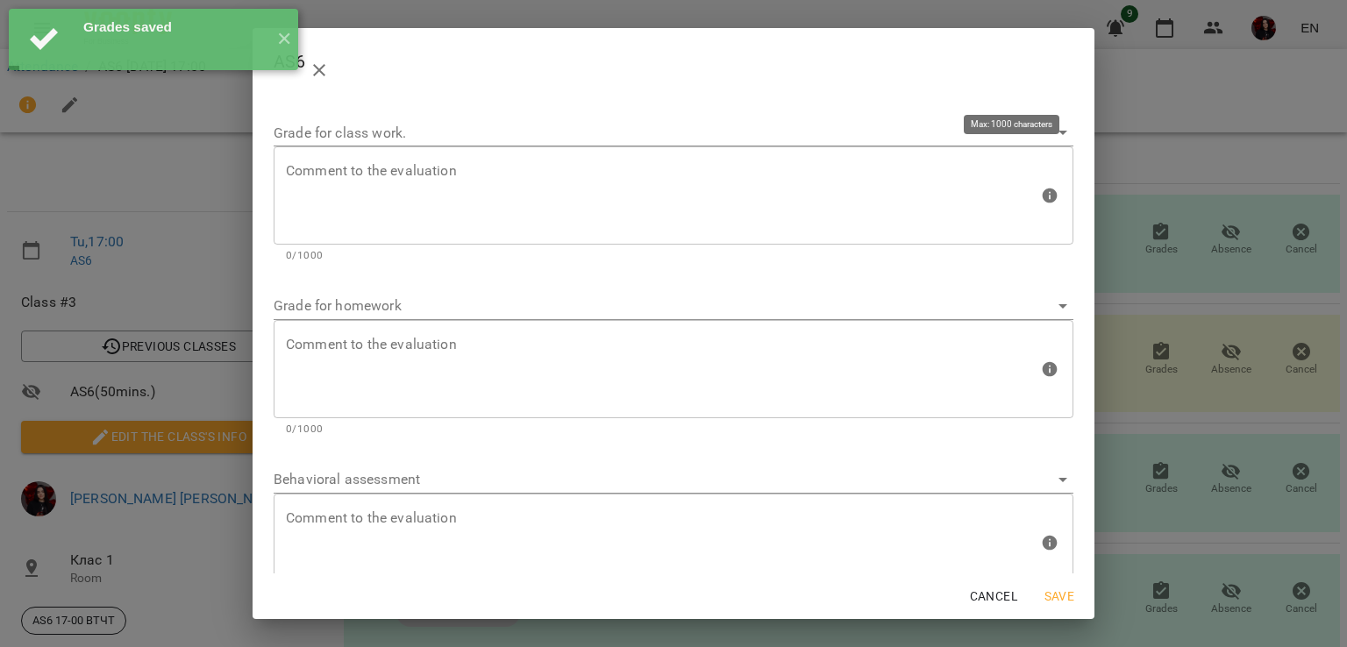
click at [705, 243] on div "Comment to the evaluation" at bounding box center [674, 195] width 800 height 98
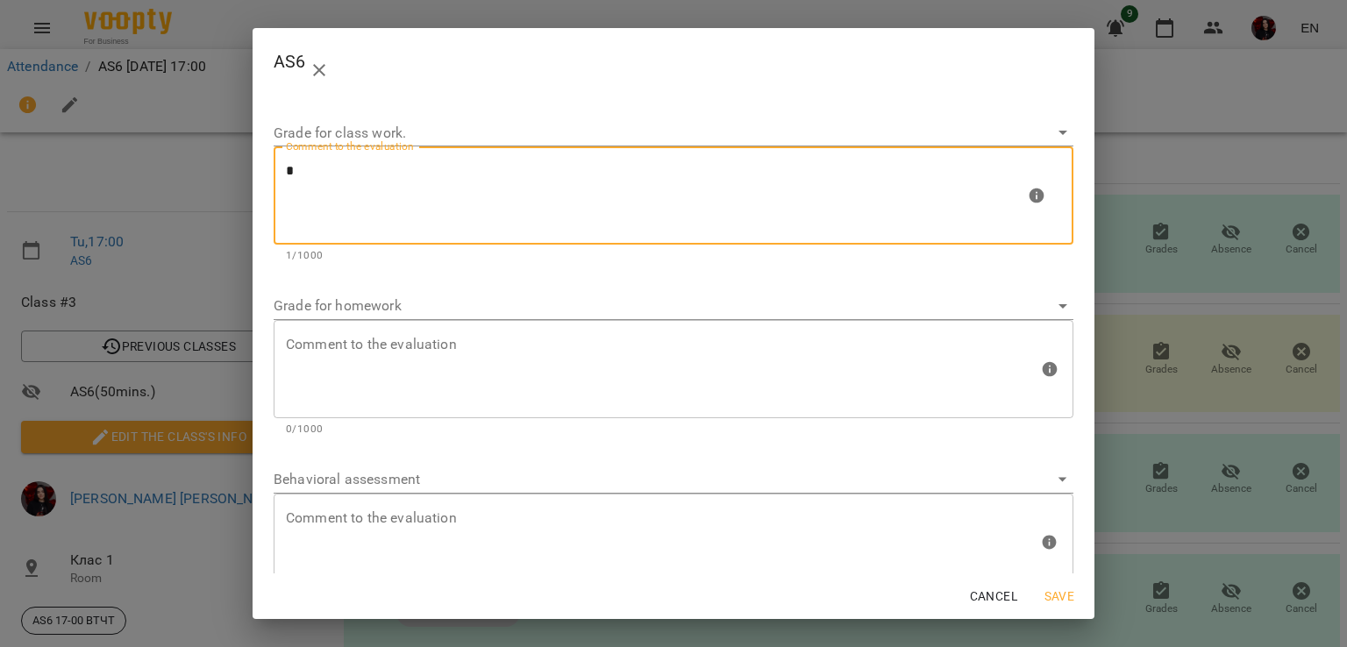
type textarea "*"
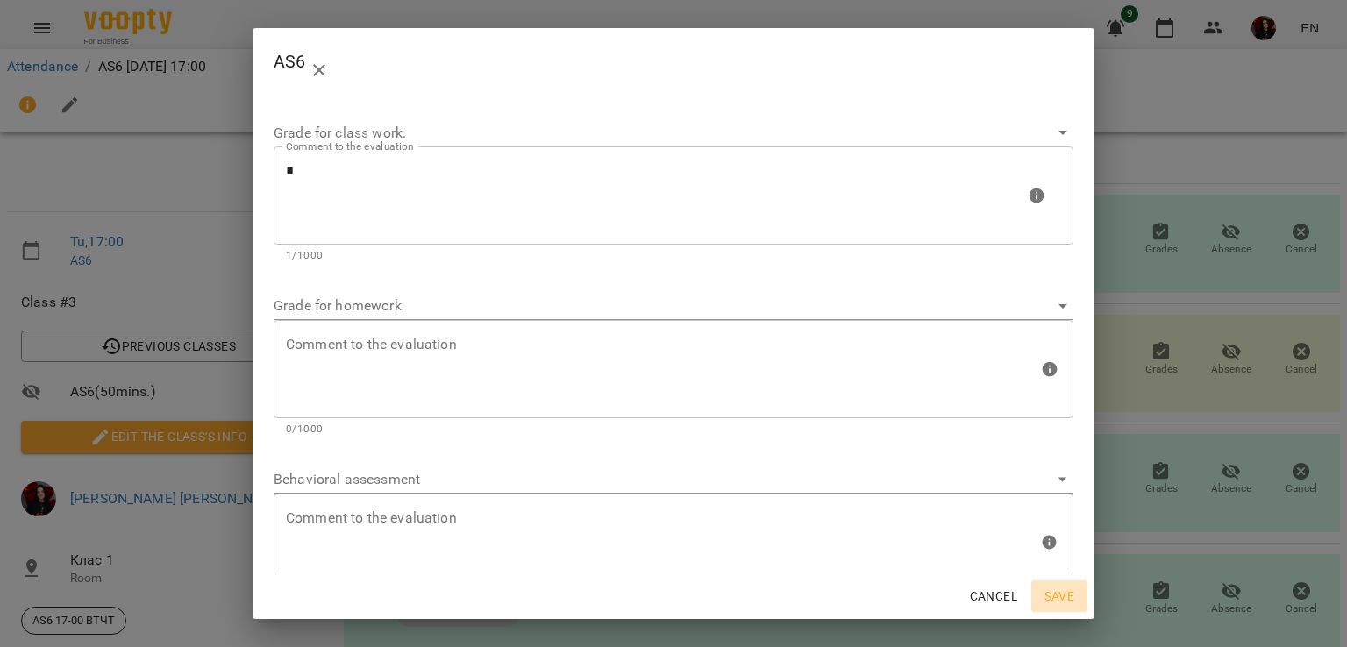
click at [1066, 599] on span "Save" at bounding box center [1059, 596] width 42 height 21
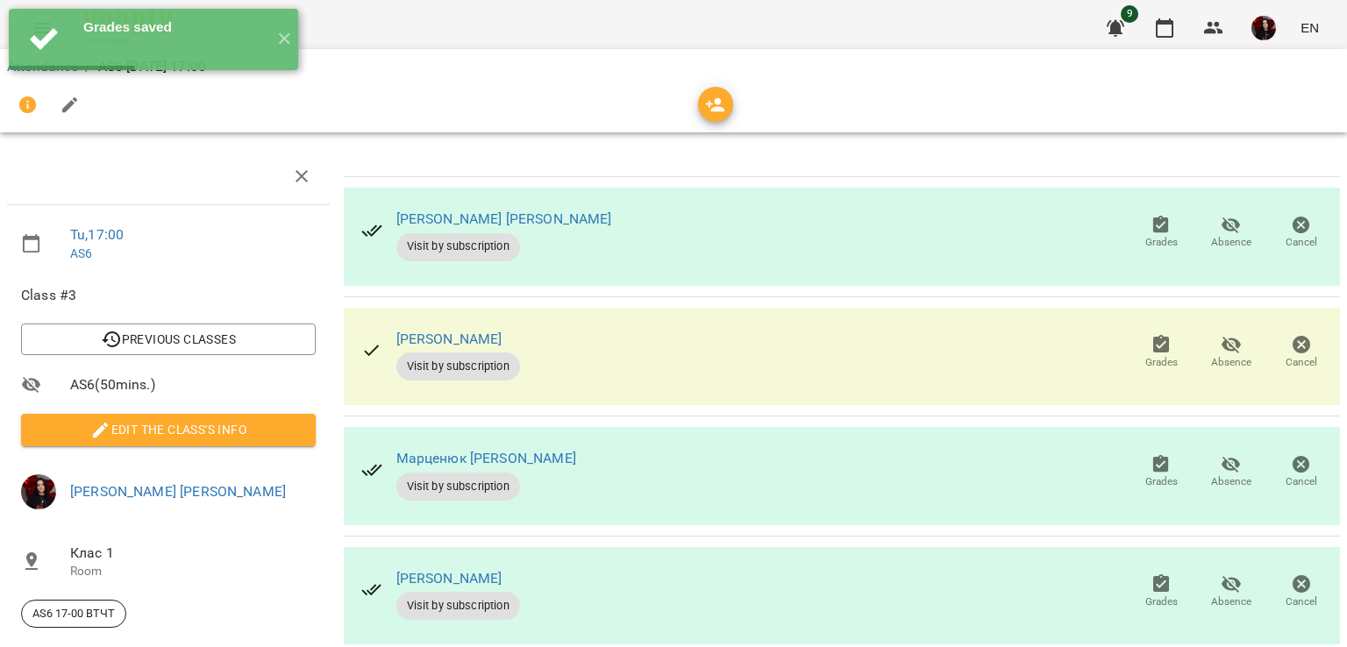
scroll to position [161, 7]
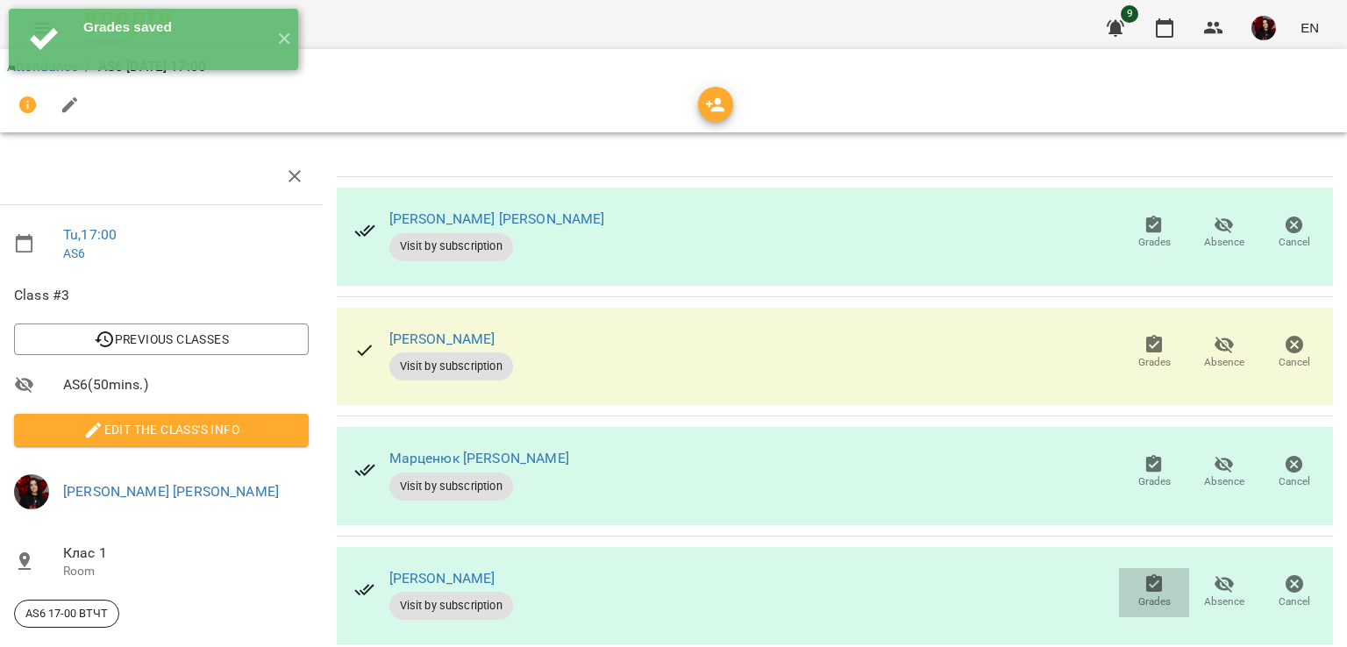
click at [1146, 574] on icon "button" at bounding box center [1154, 583] width 16 height 18
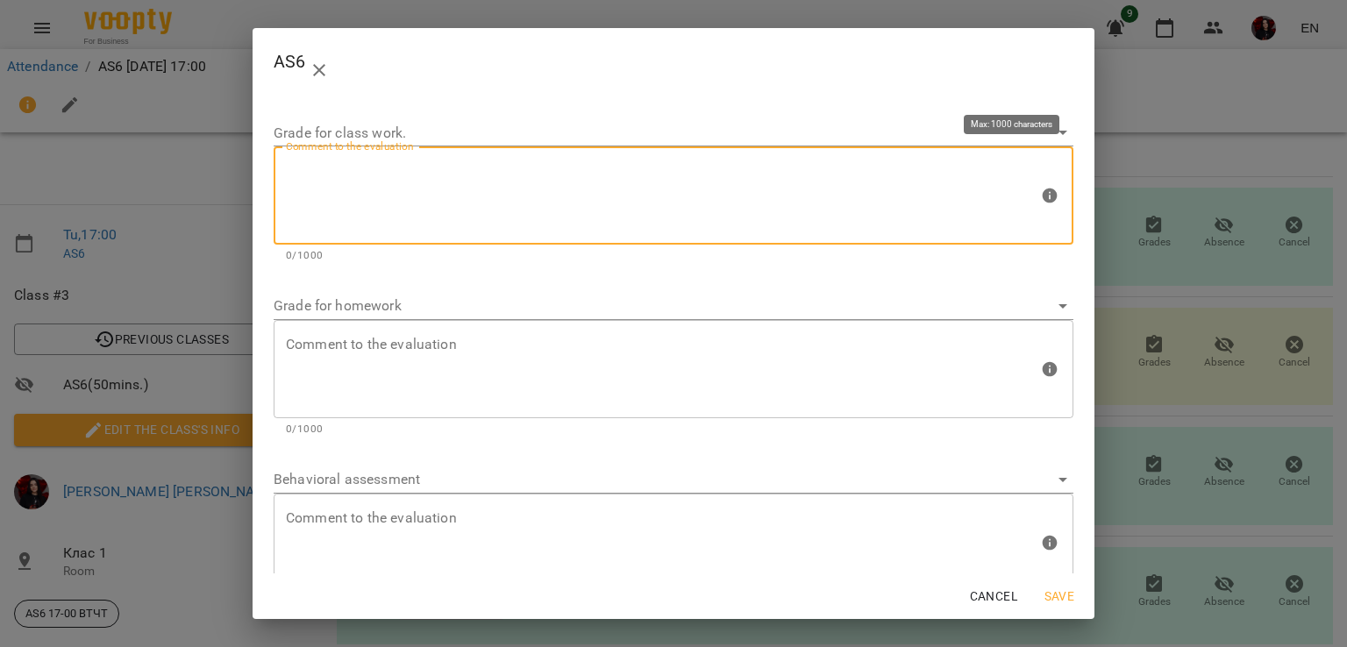
click at [529, 219] on textarea at bounding box center [662, 196] width 752 height 66
type textarea "*"
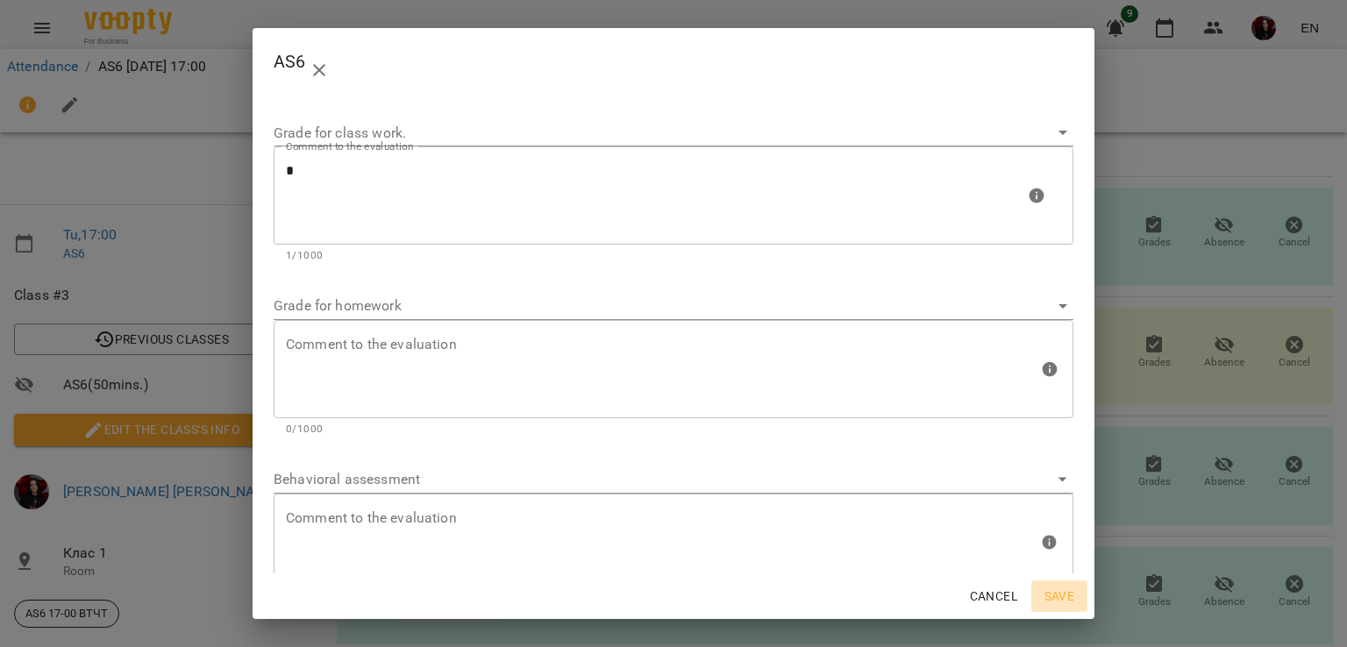
click at [1058, 597] on span "Save" at bounding box center [1059, 596] width 42 height 21
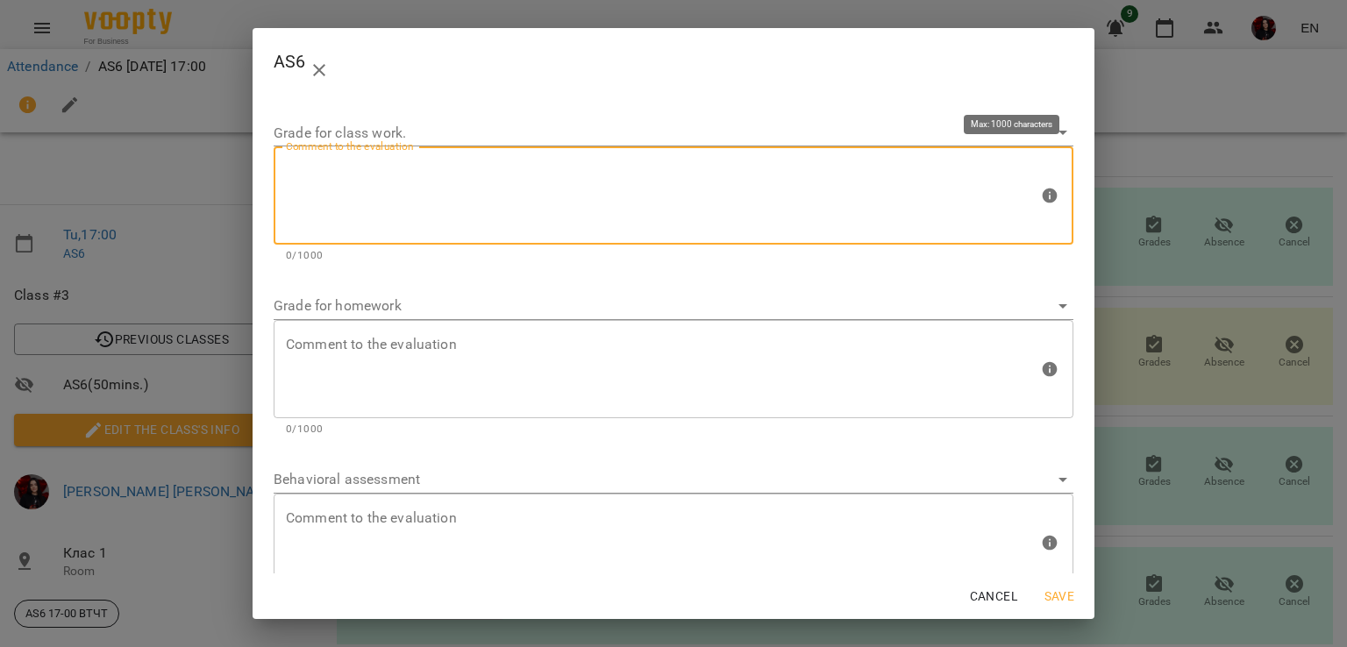
click at [698, 226] on textarea at bounding box center [662, 196] width 752 height 66
type textarea "*"
click at [1070, 588] on span "Save" at bounding box center [1059, 596] width 42 height 21
